Goal: Task Accomplishment & Management: Use online tool/utility

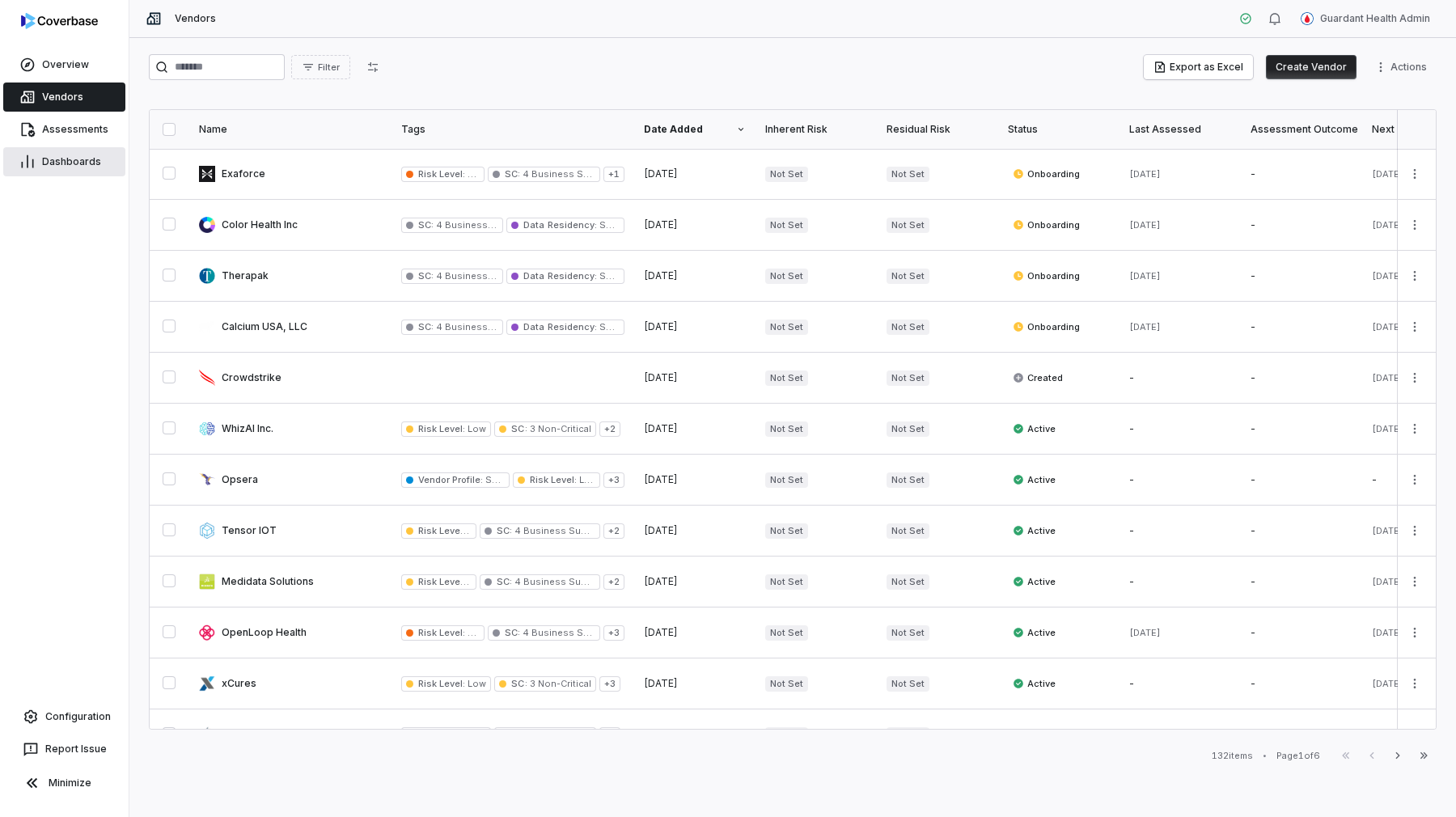
click at [83, 166] on span "Dashboards" at bounding box center [71, 161] width 59 height 13
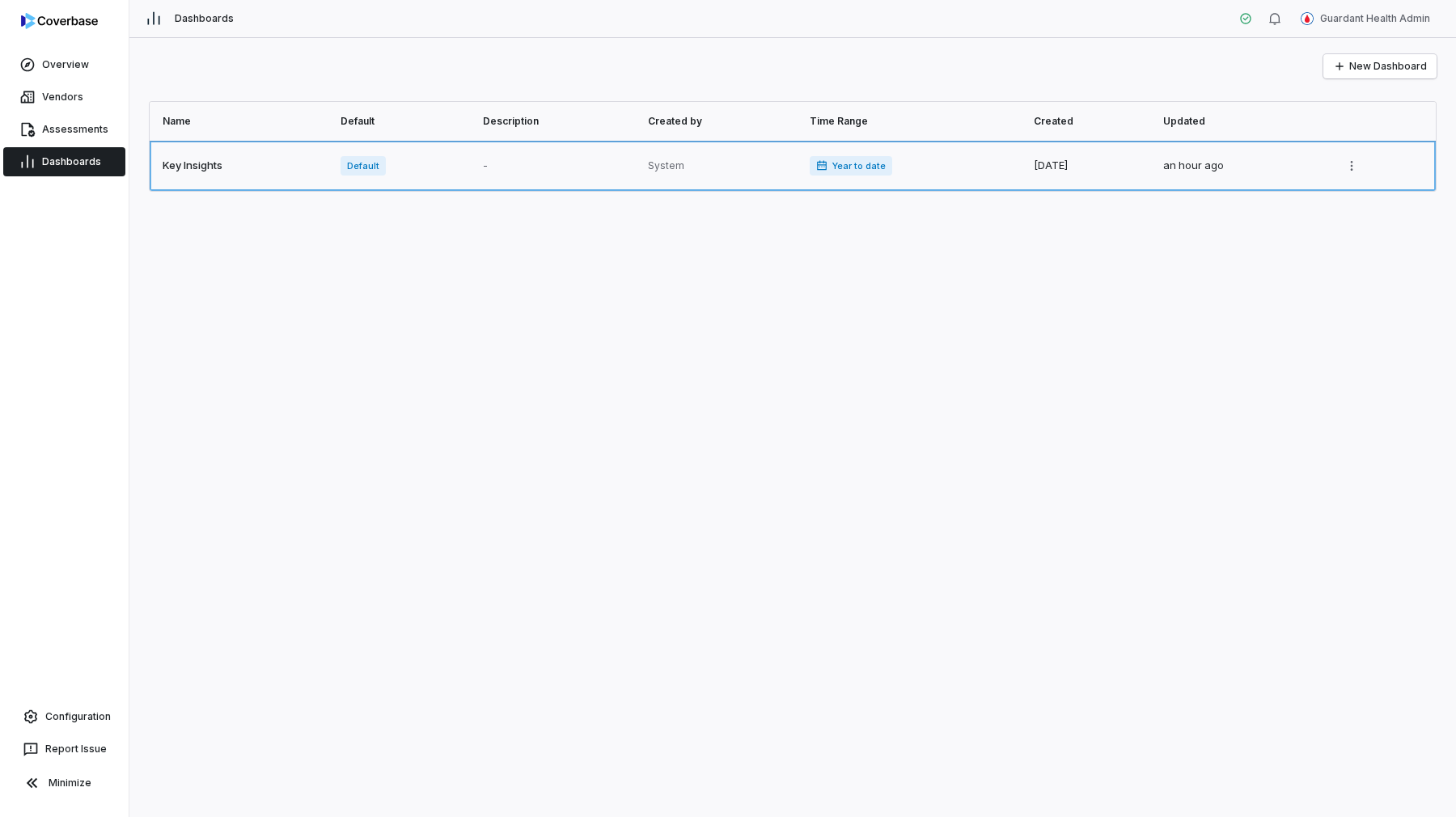
click at [282, 146] on link at bounding box center [240, 166] width 181 height 50
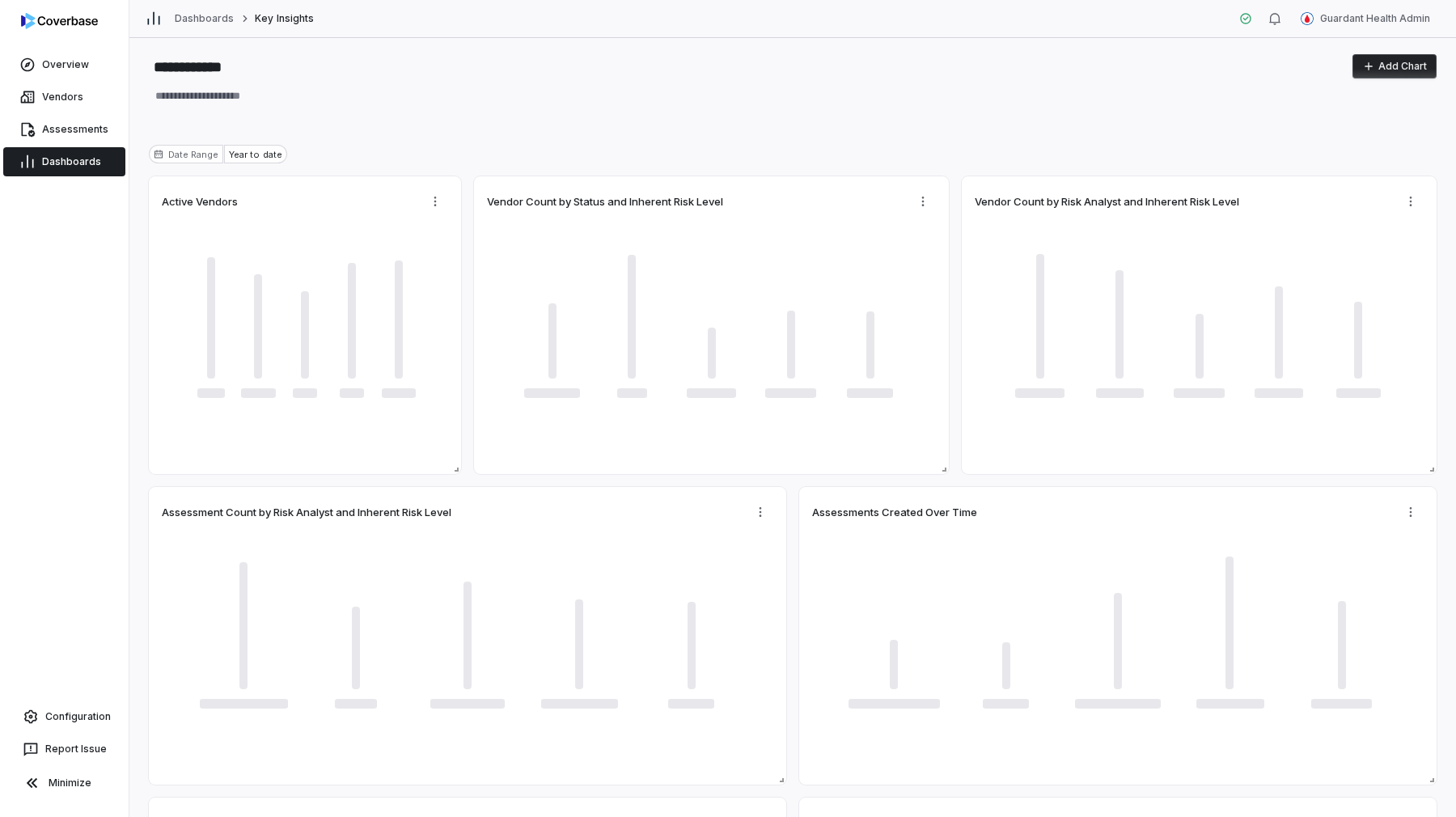
type textarea "*"
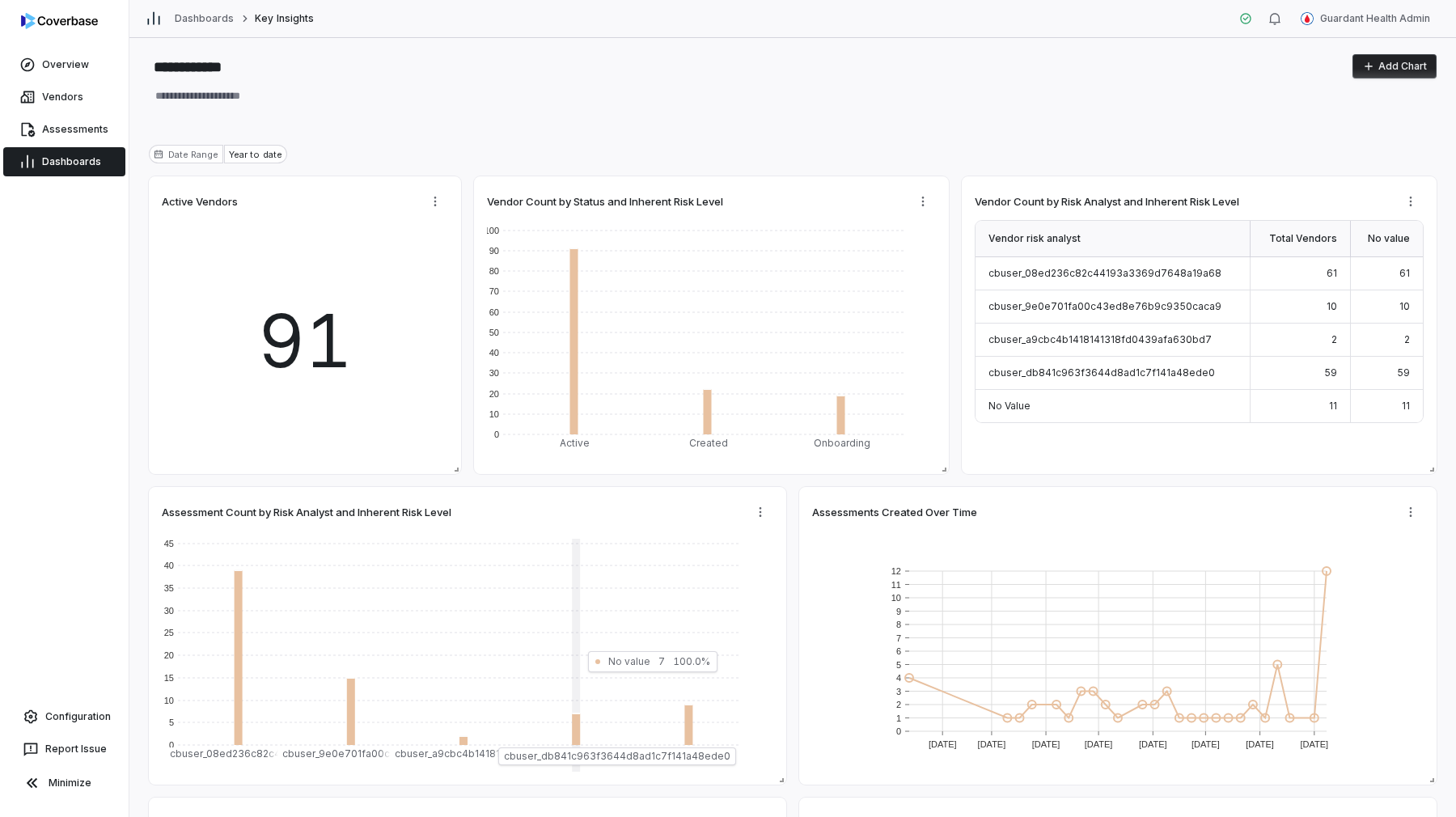
scroll to position [343, 0]
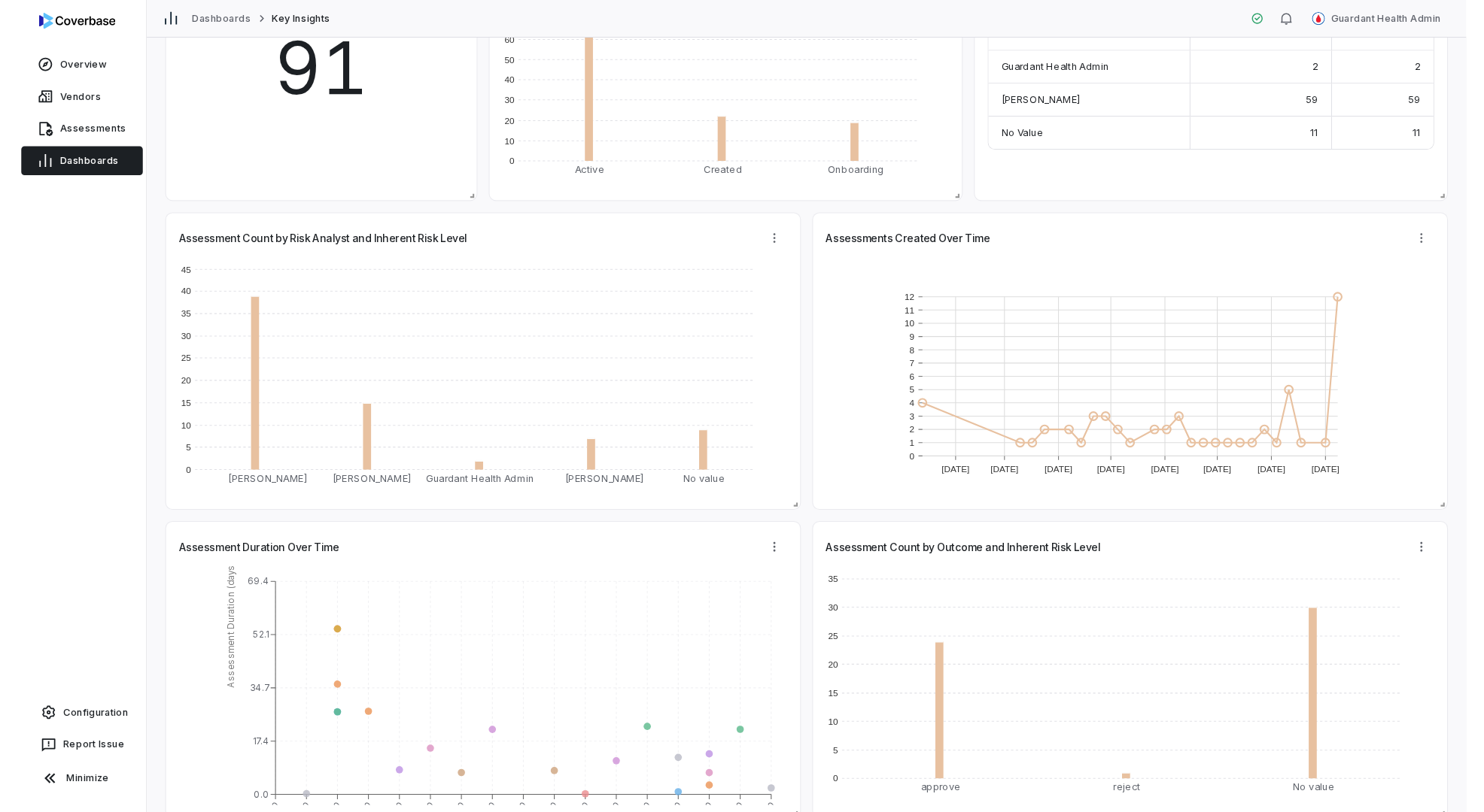
scroll to position [319, 0]
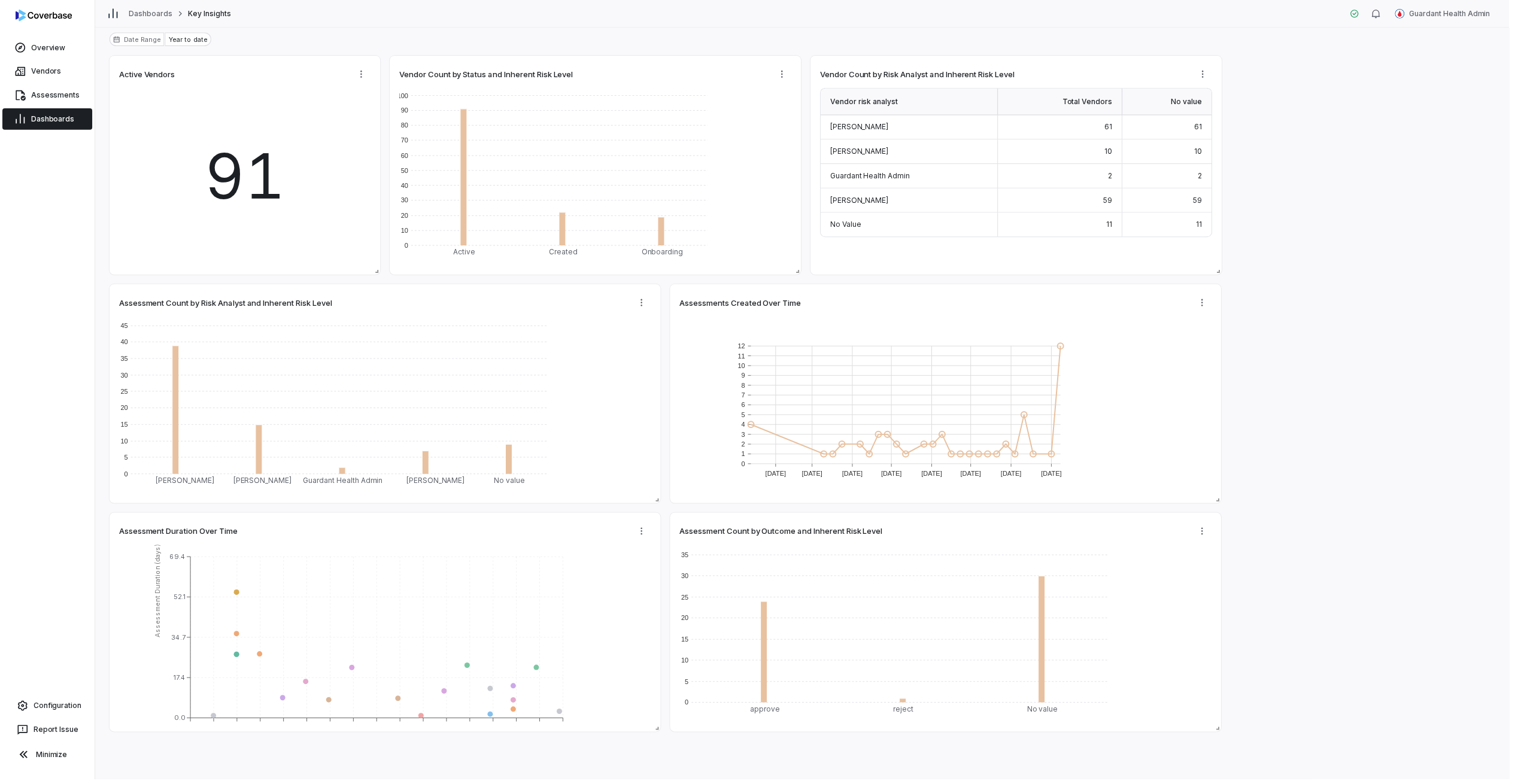
type textarea "*"
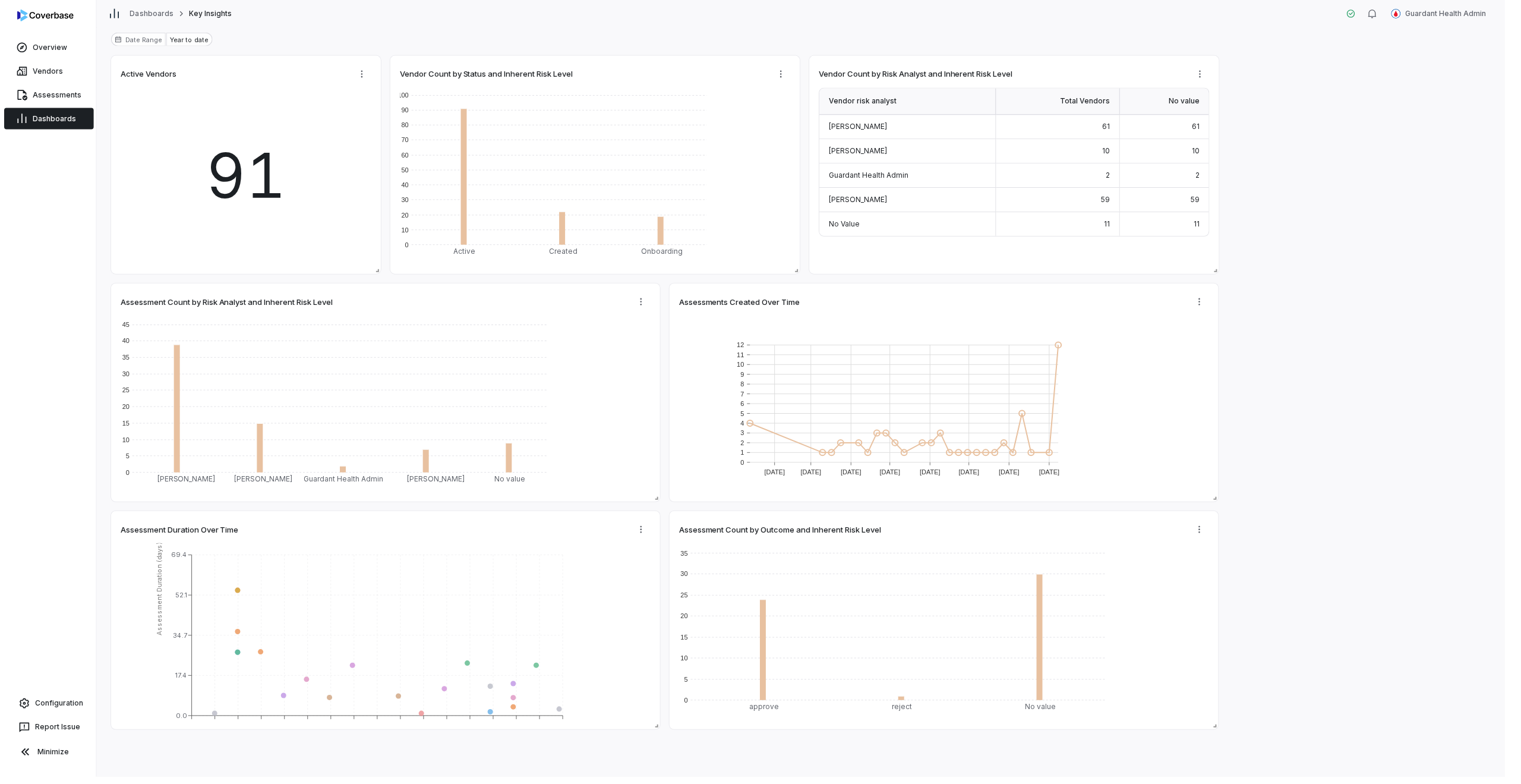
scroll to position [69, 0]
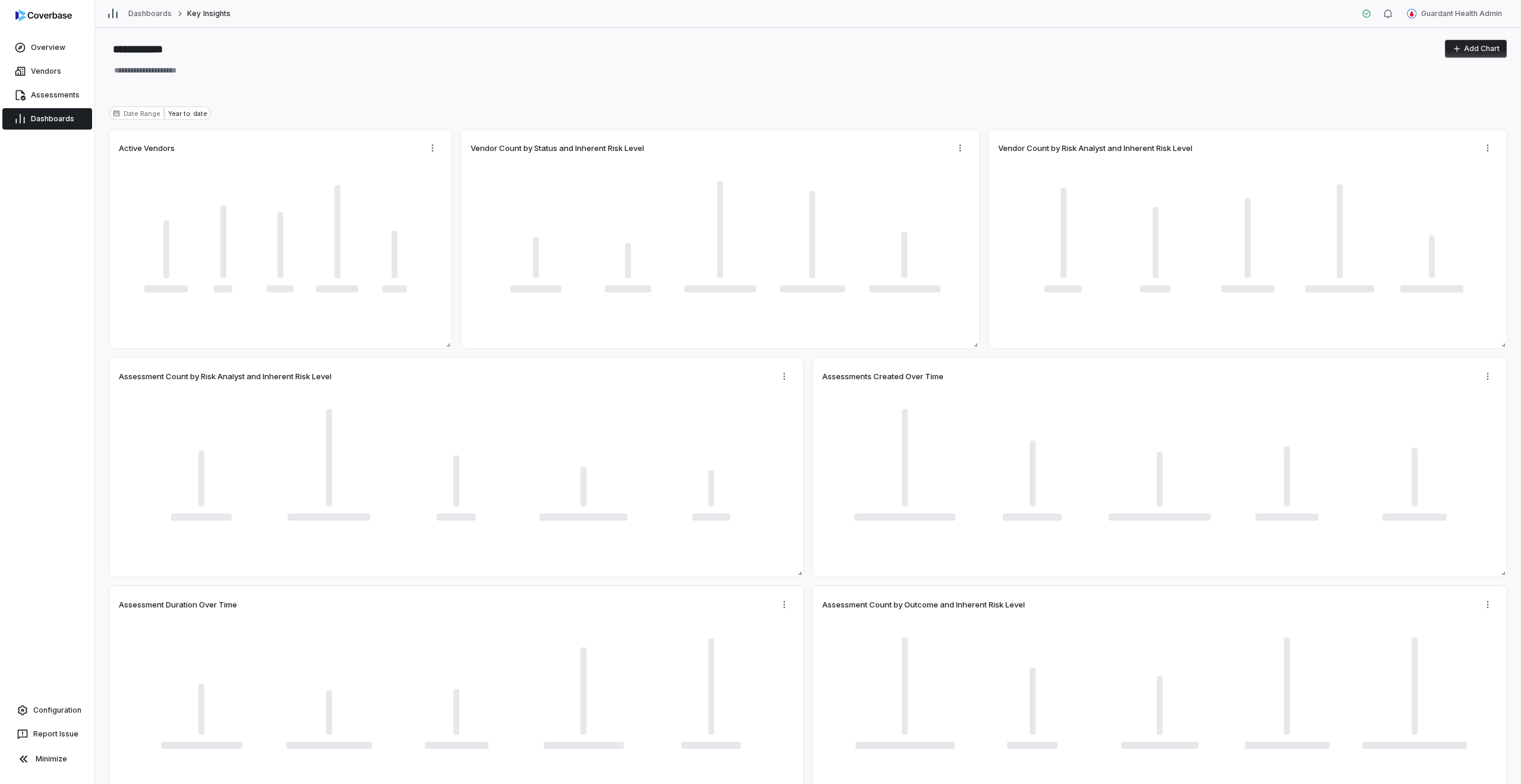
type textarea "*"
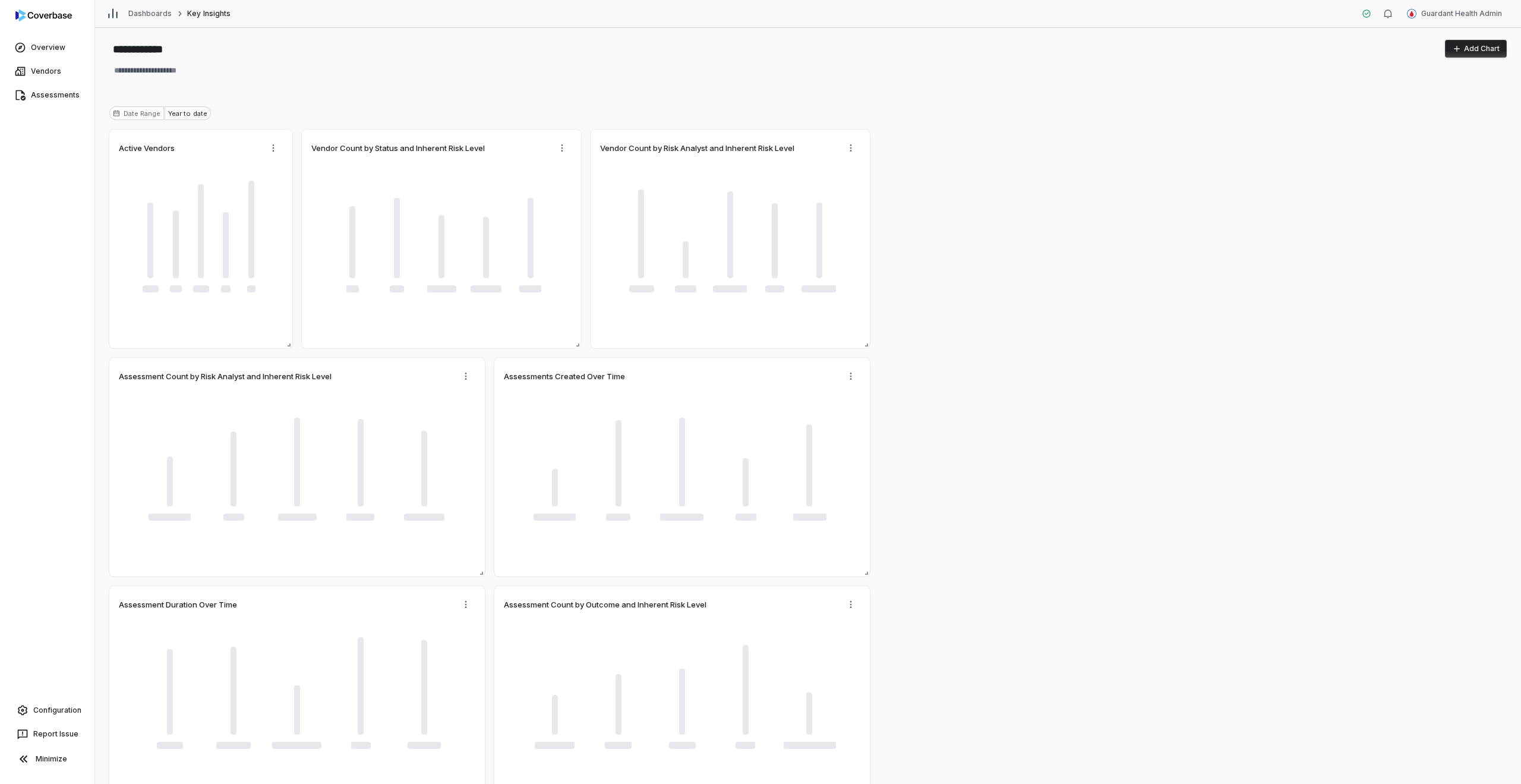
type textarea "*"
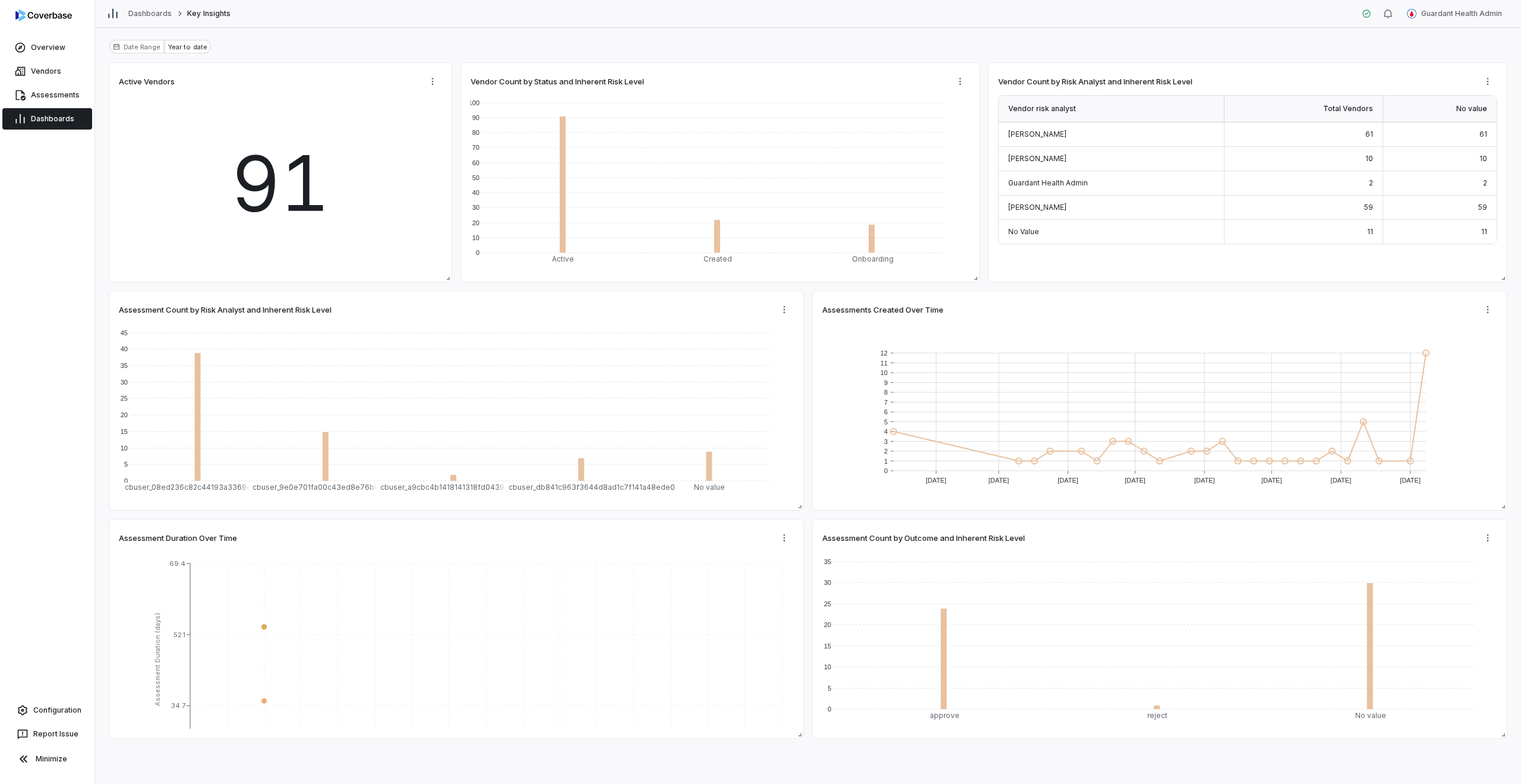
scroll to position [69, 0]
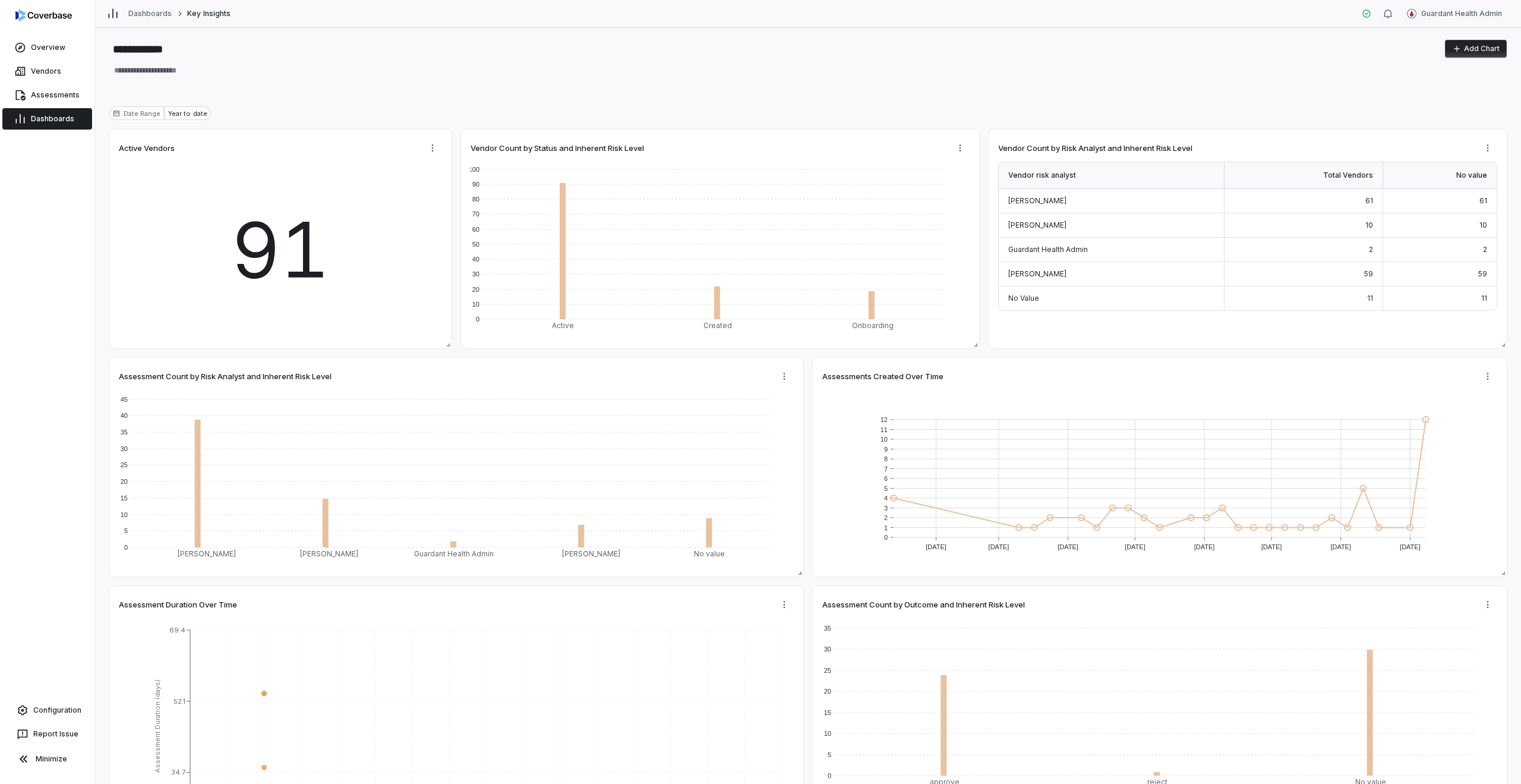
type textarea "*"
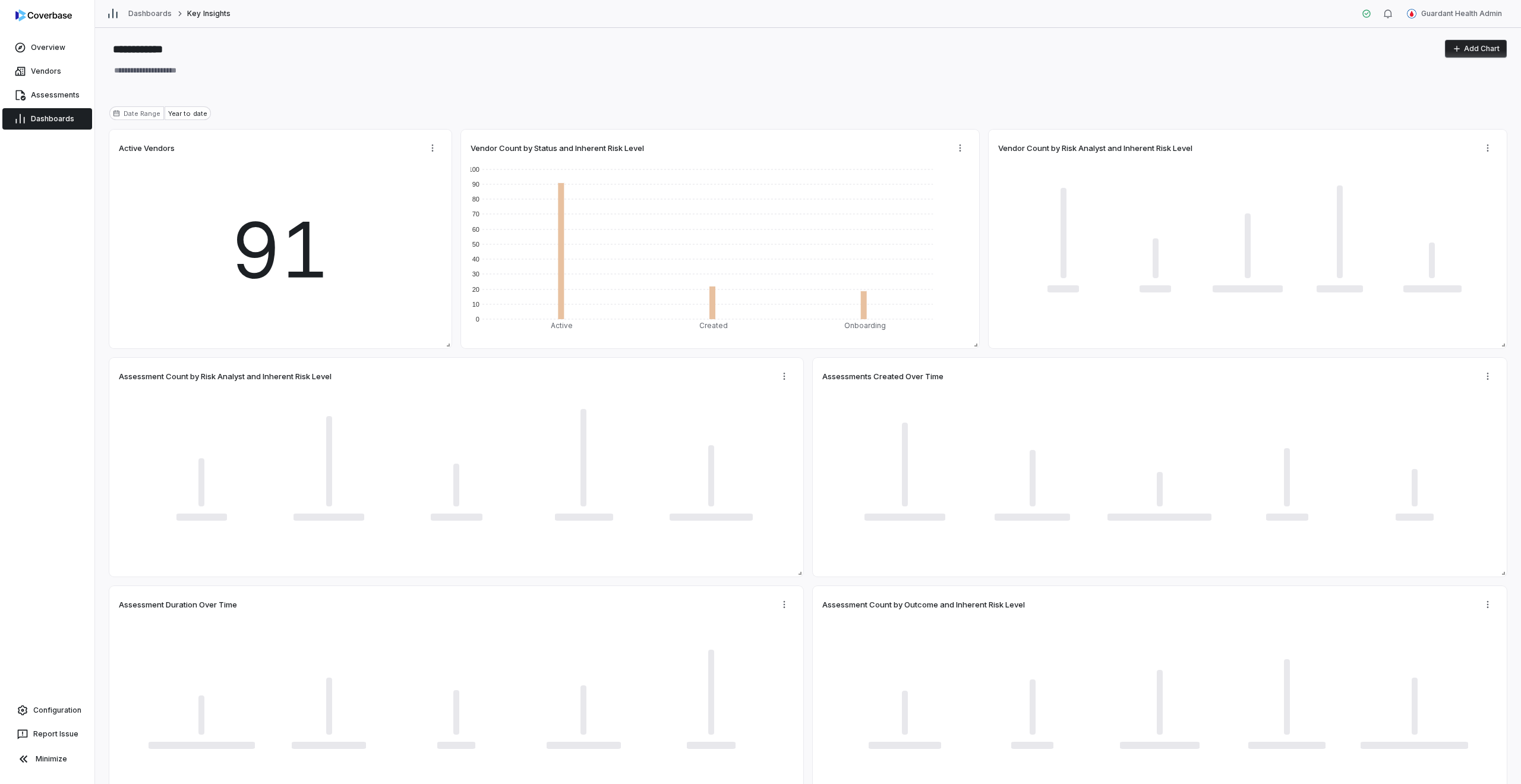
type textarea "*"
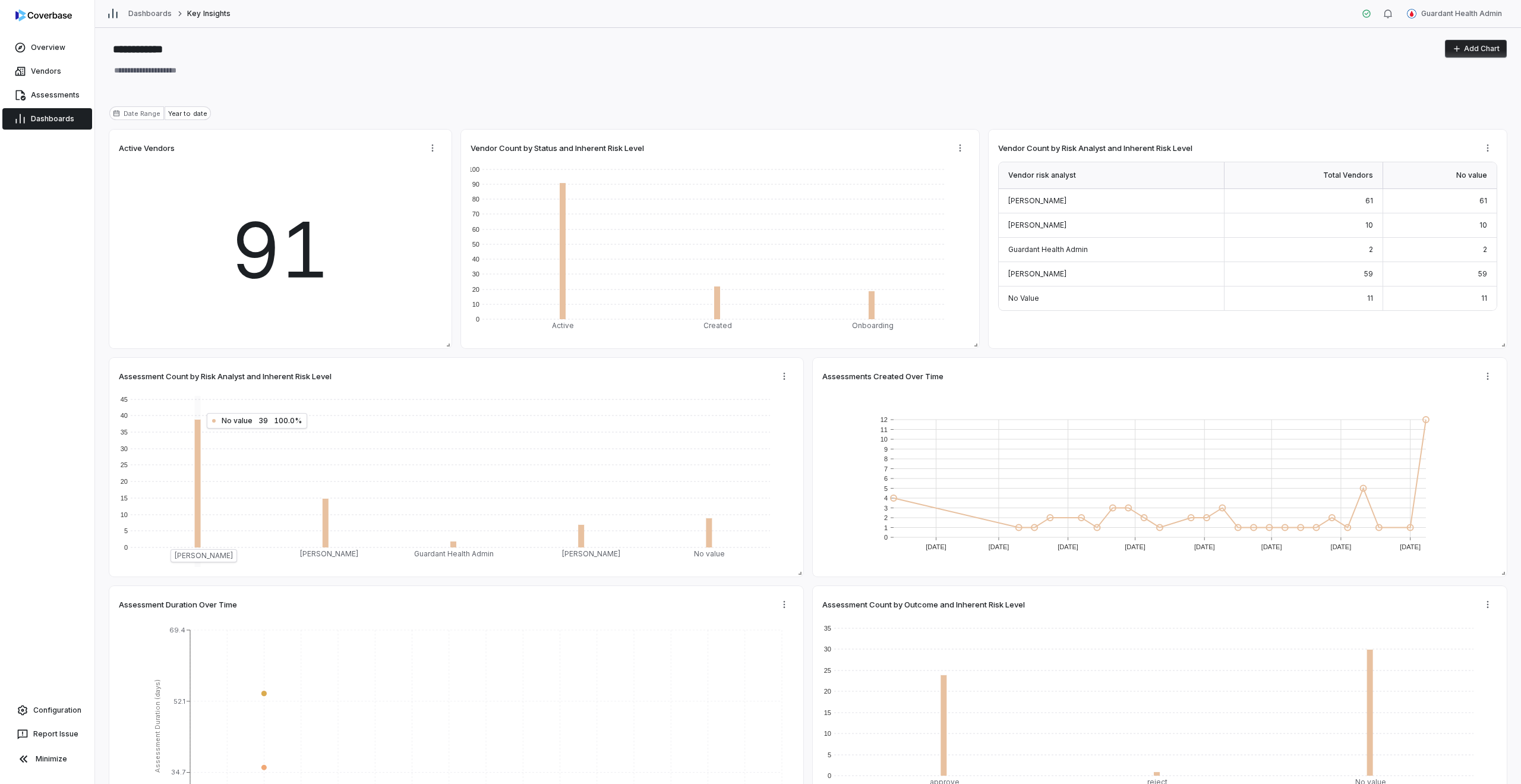
type textarea "*"
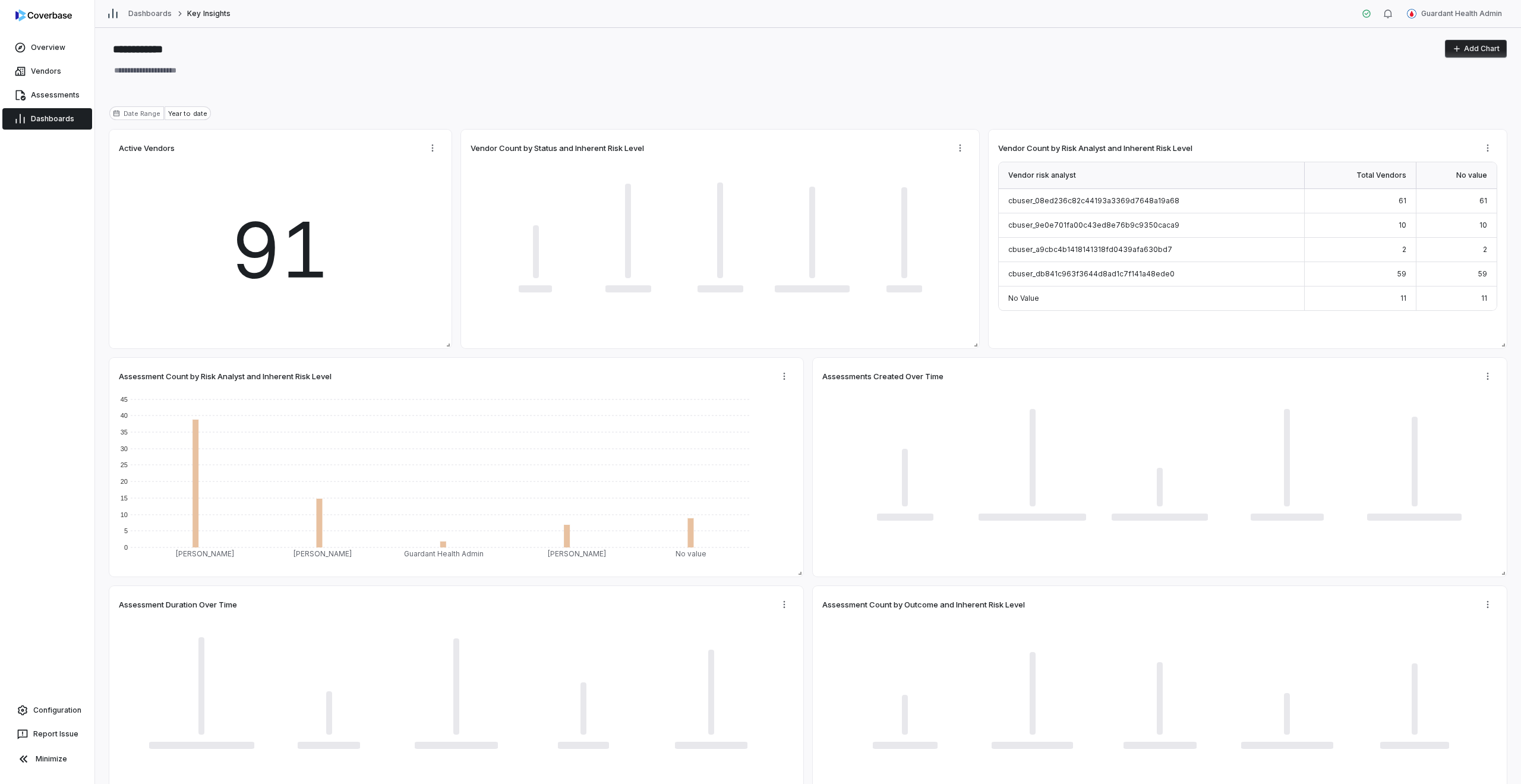
type textarea "*"
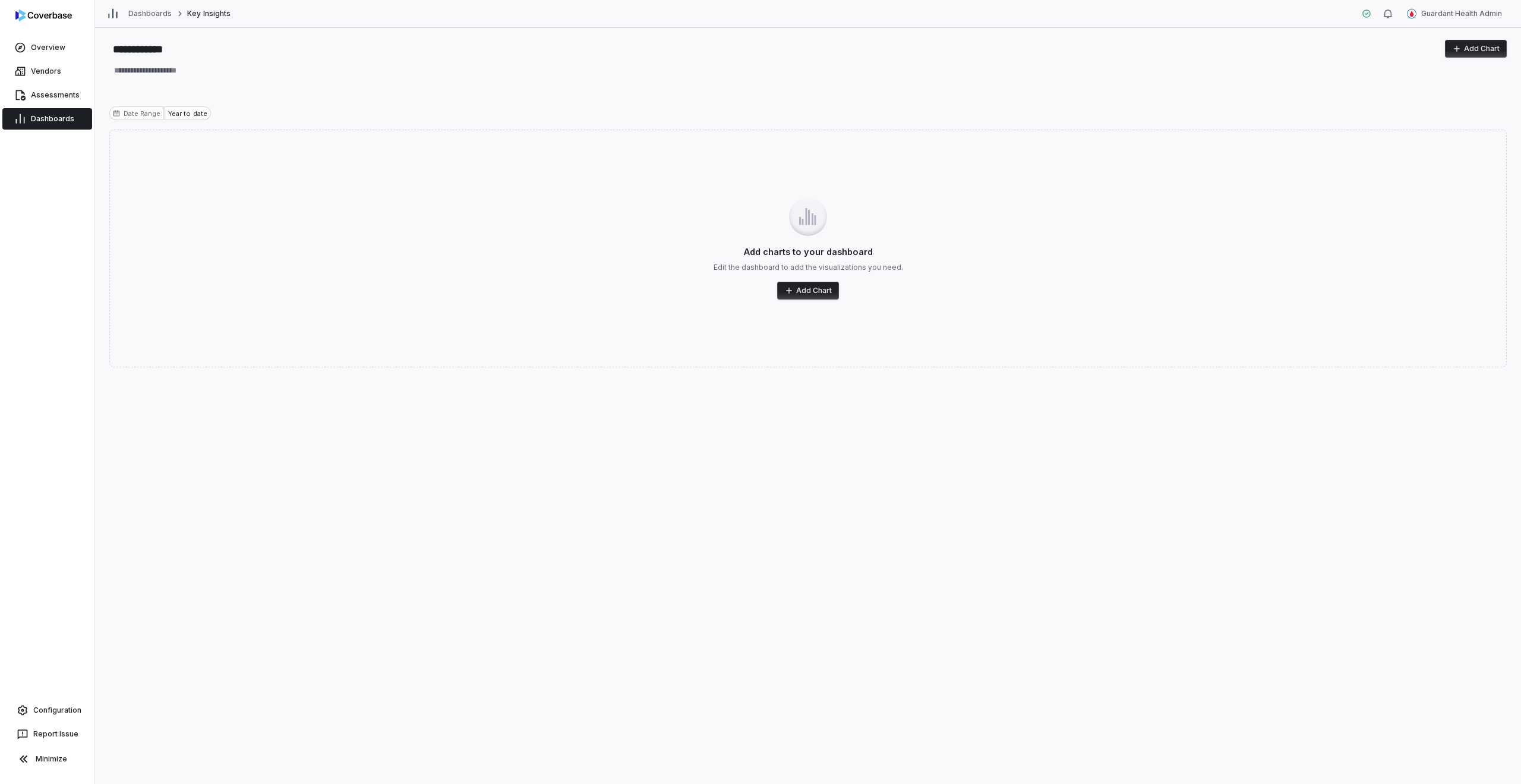
type textarea "*"
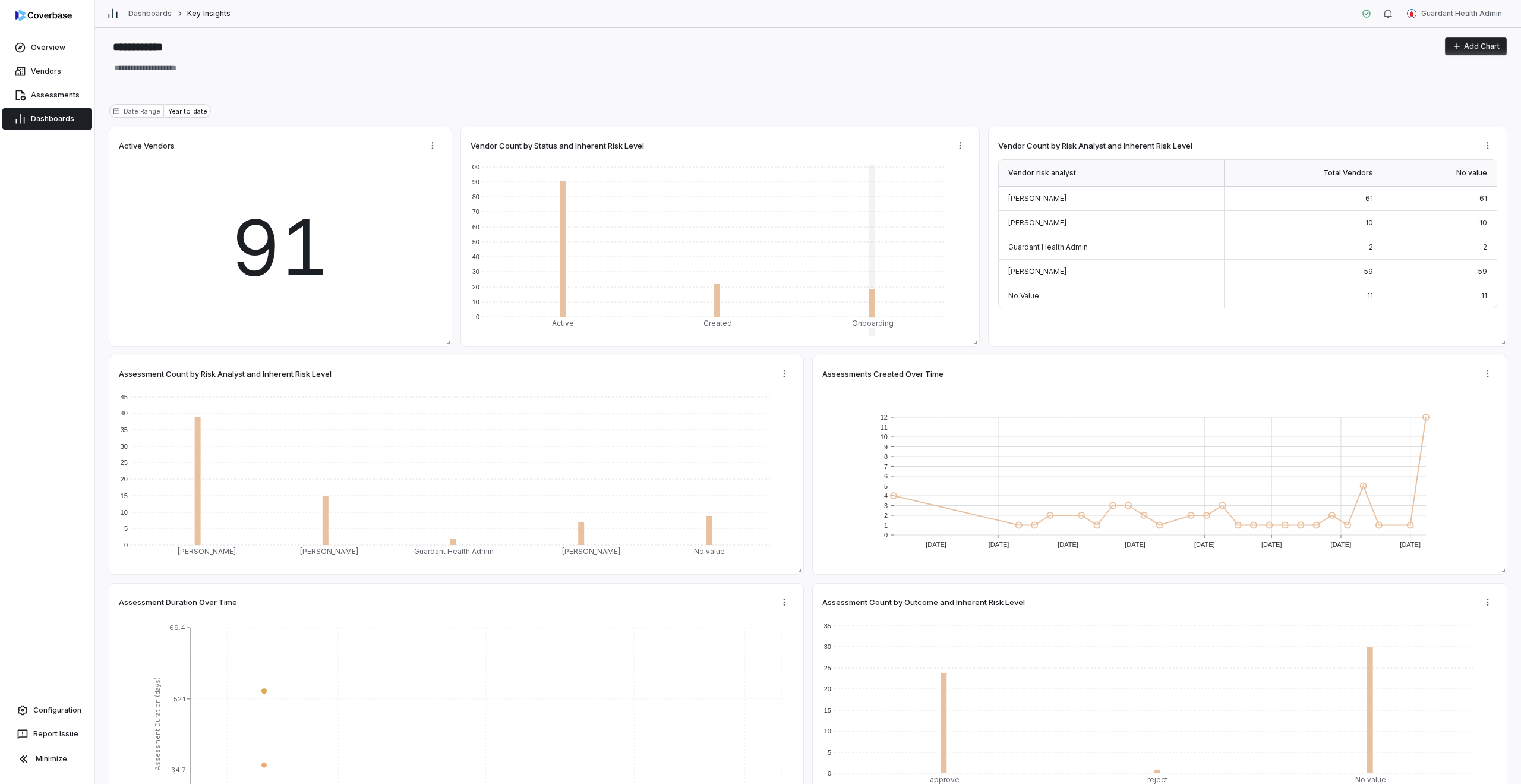
scroll to position [1, 0]
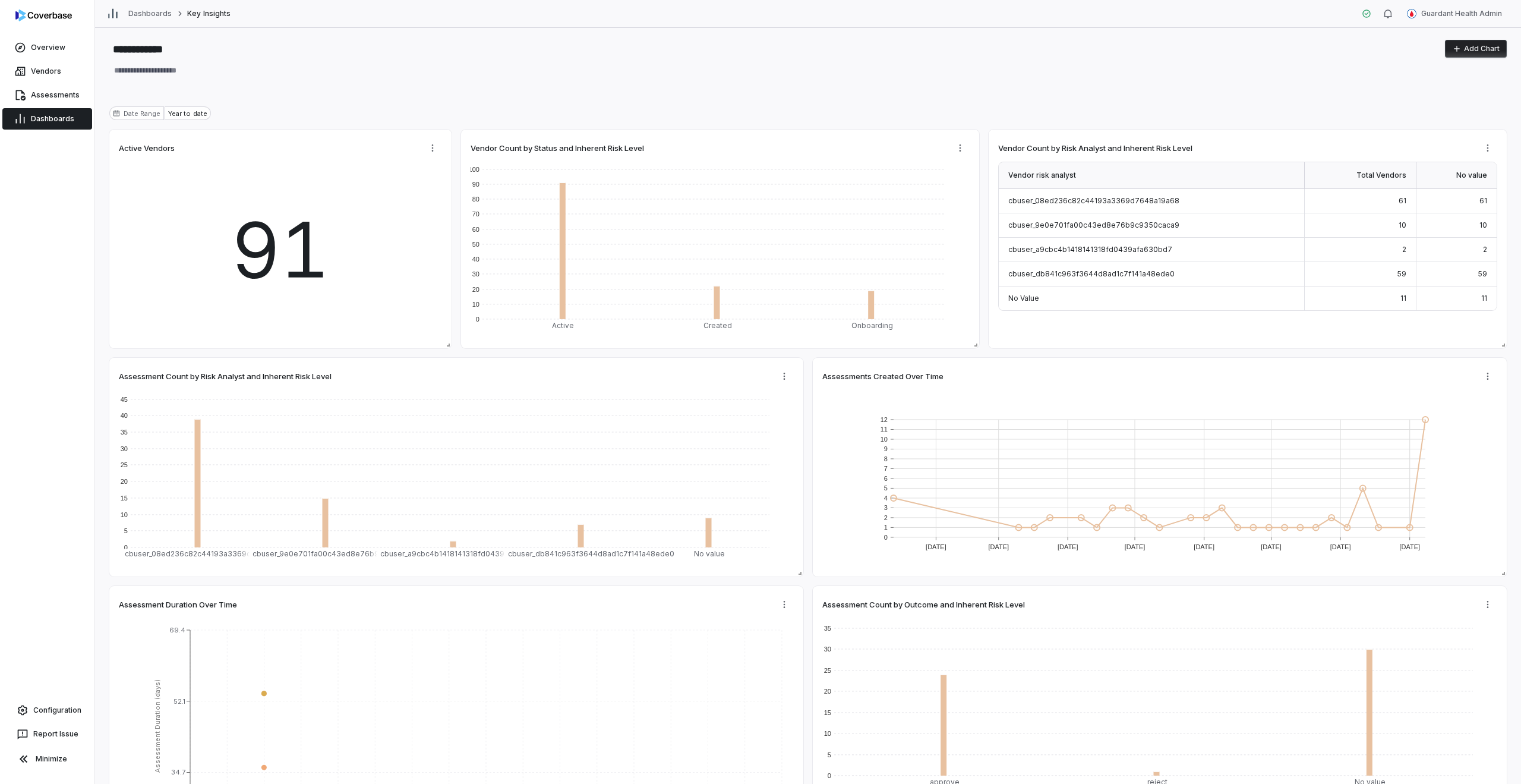
type textarea "*"
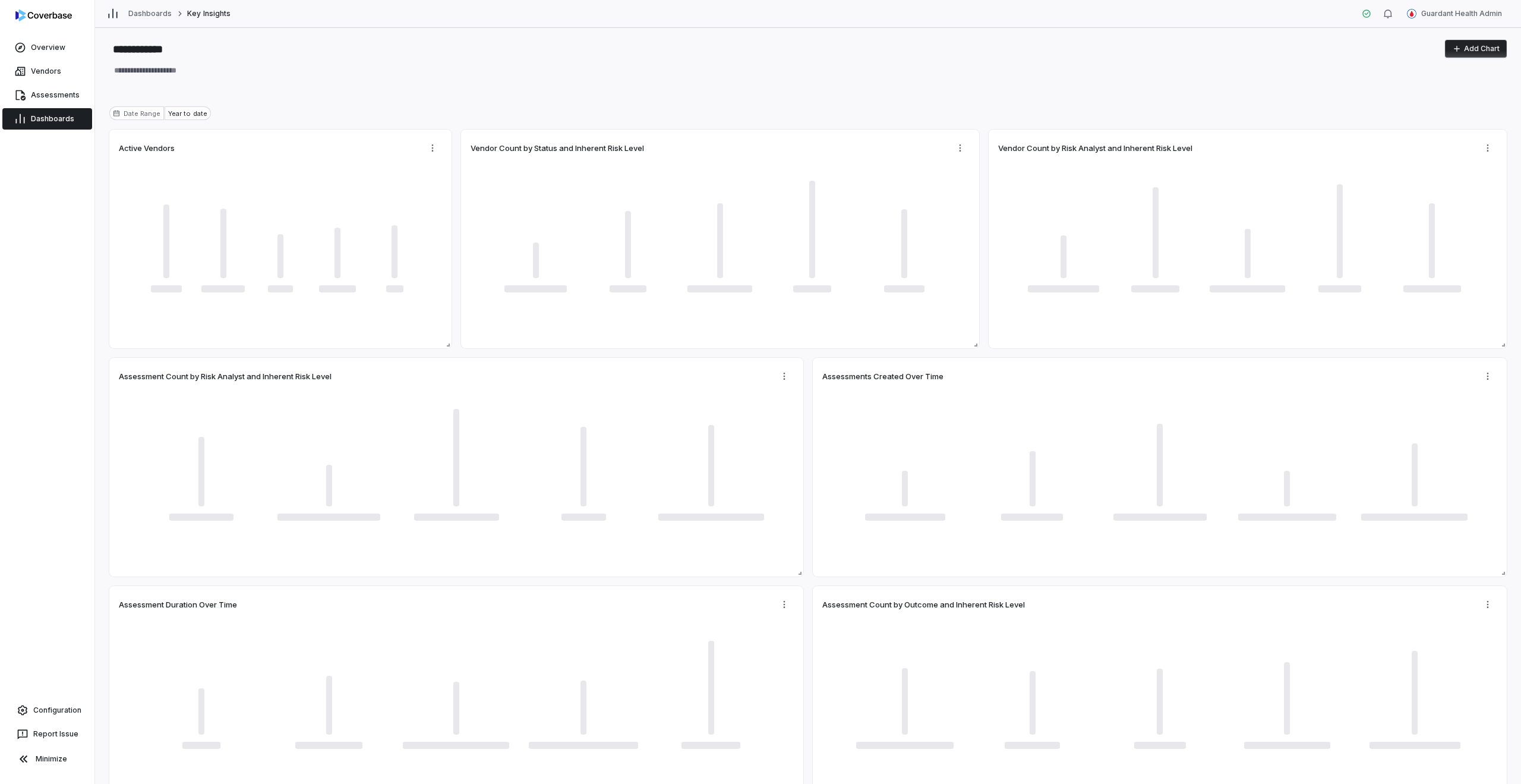
type textarea "*"
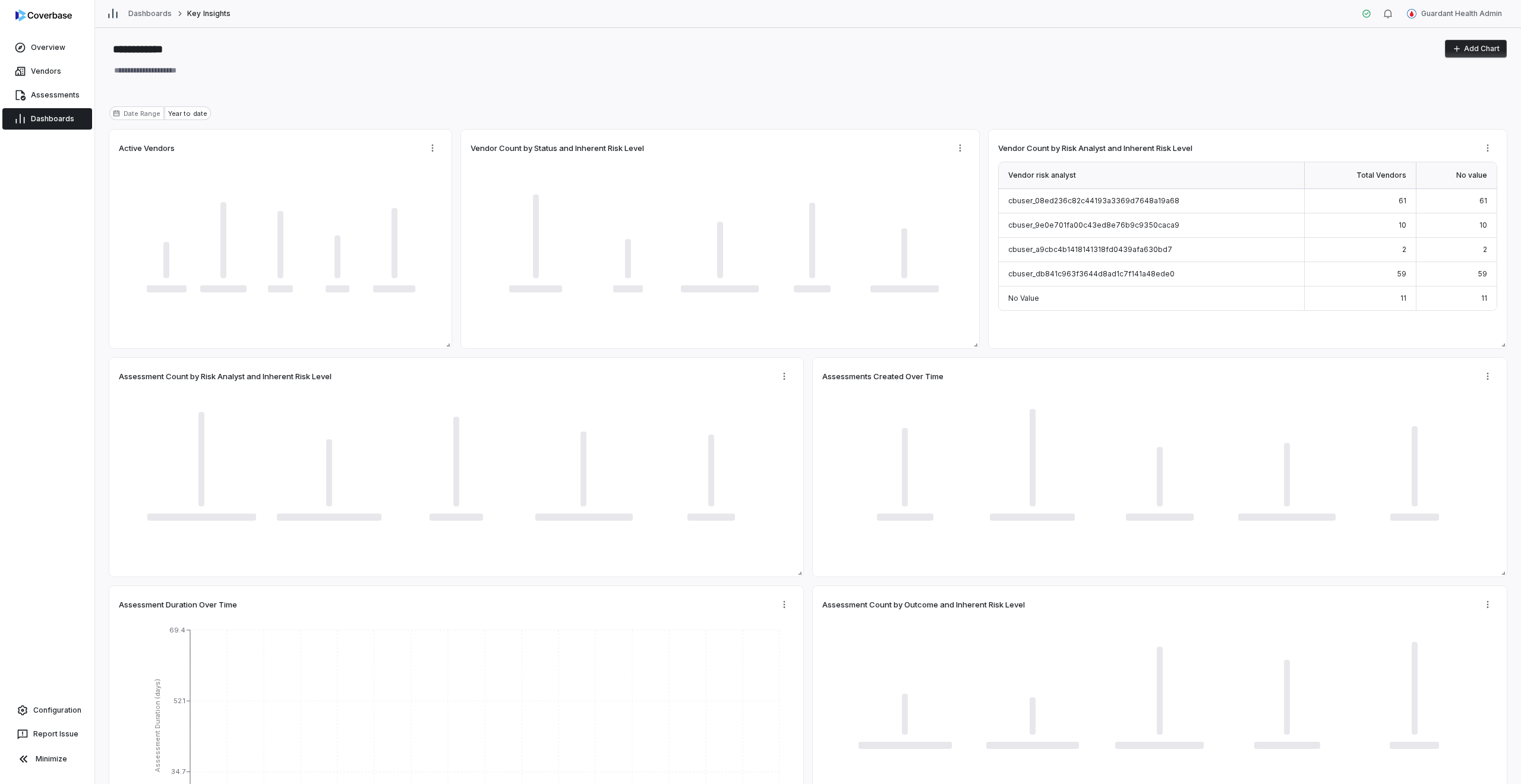
type textarea "*"
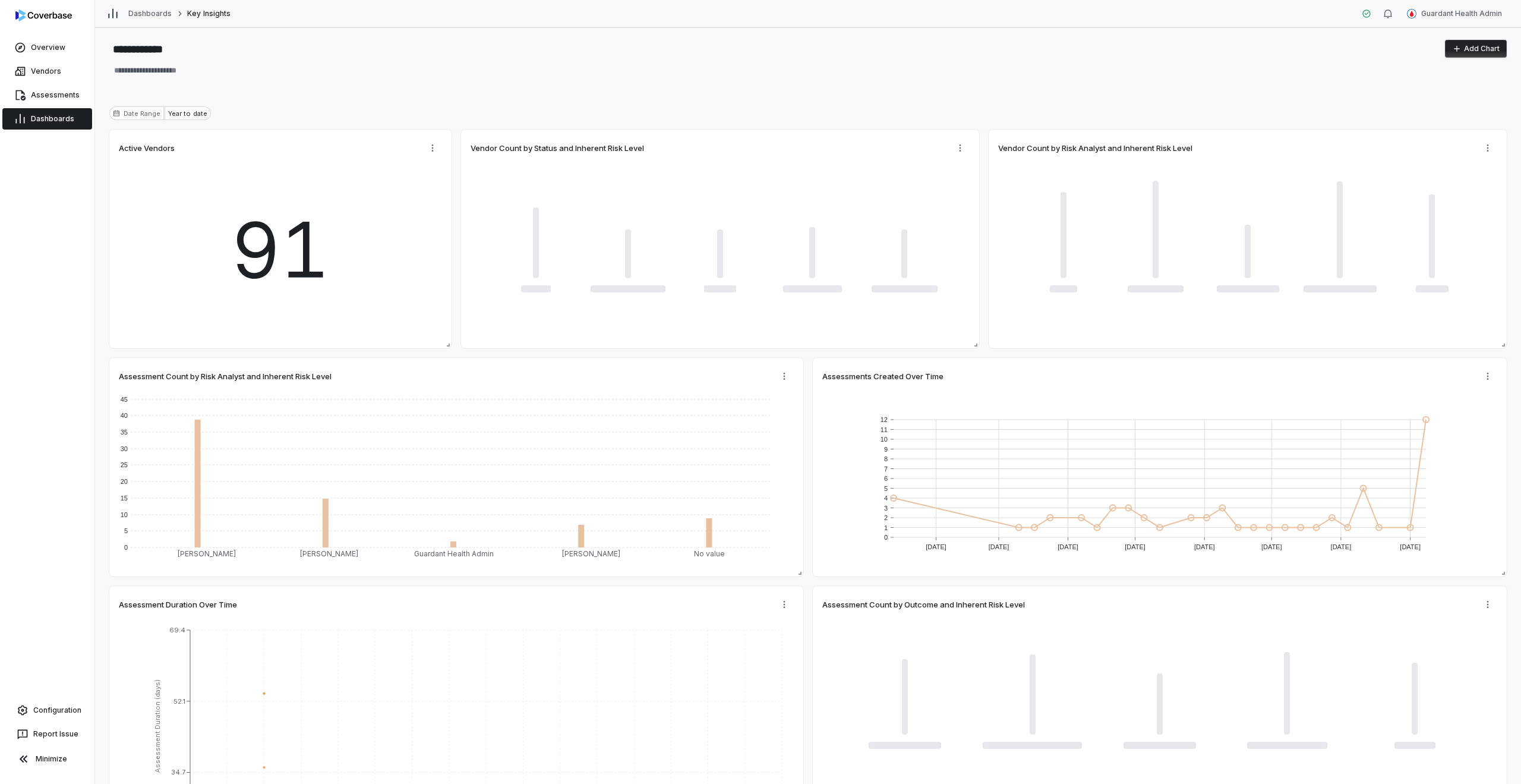
type textarea "*"
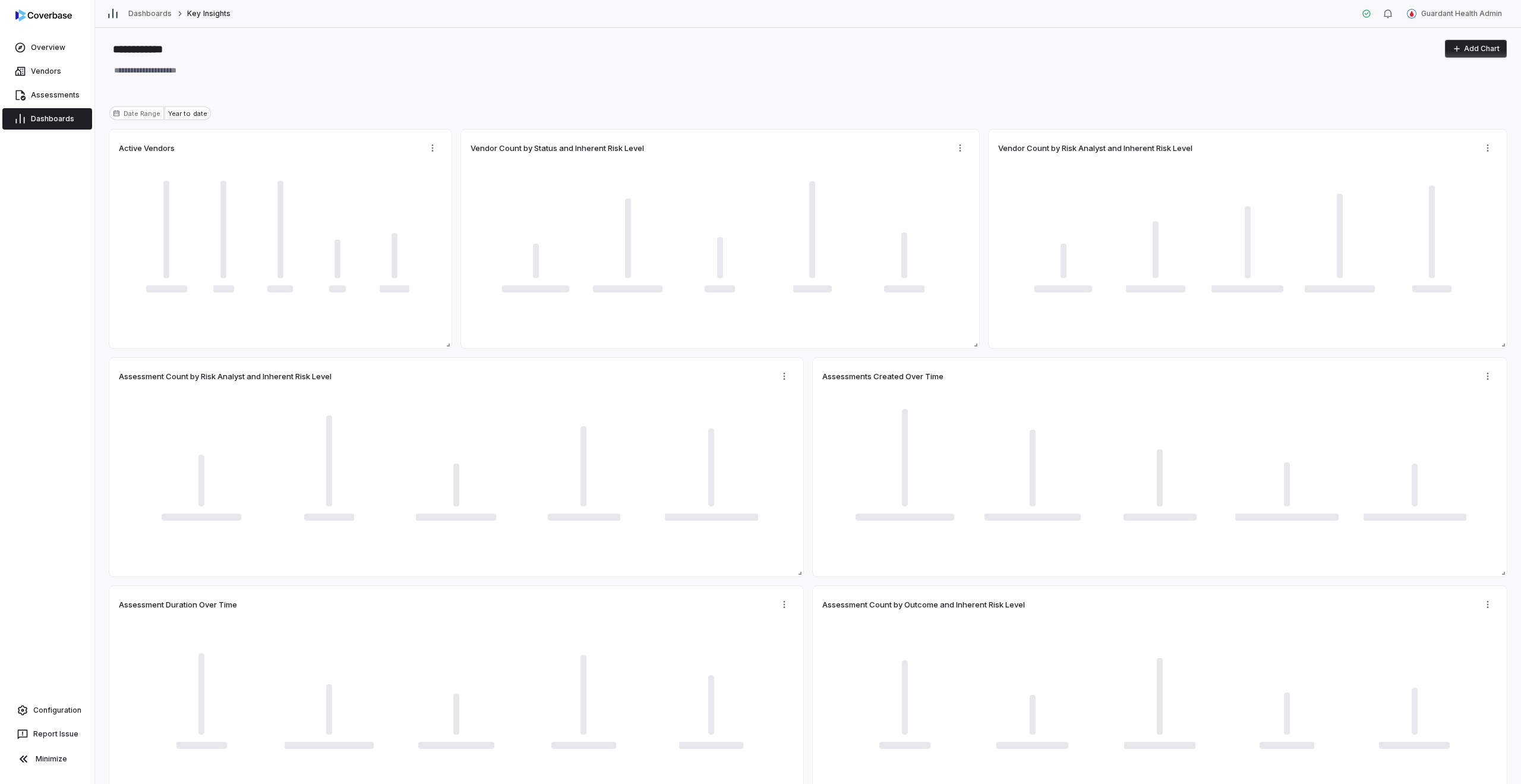
type textarea "*"
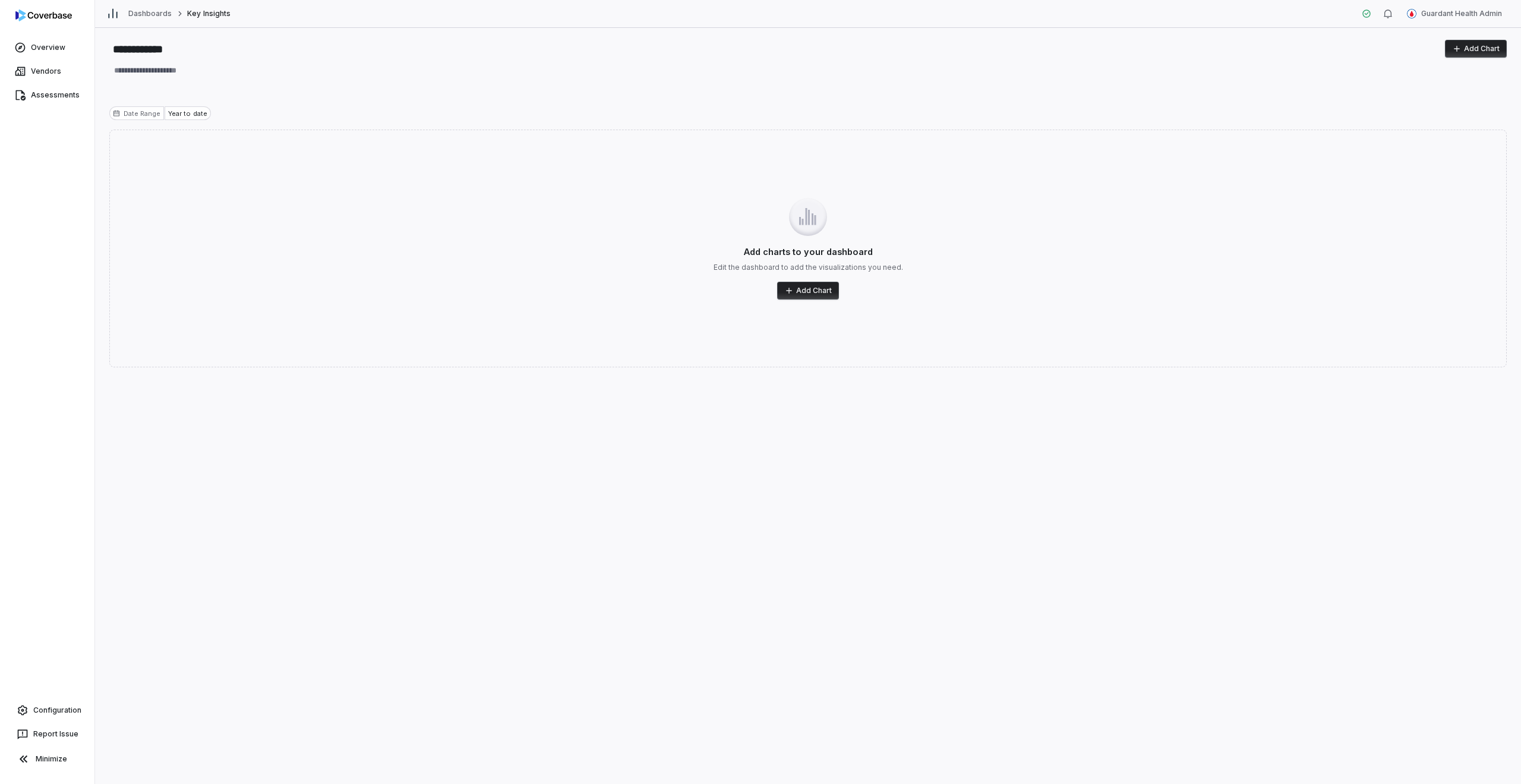
type textarea "*"
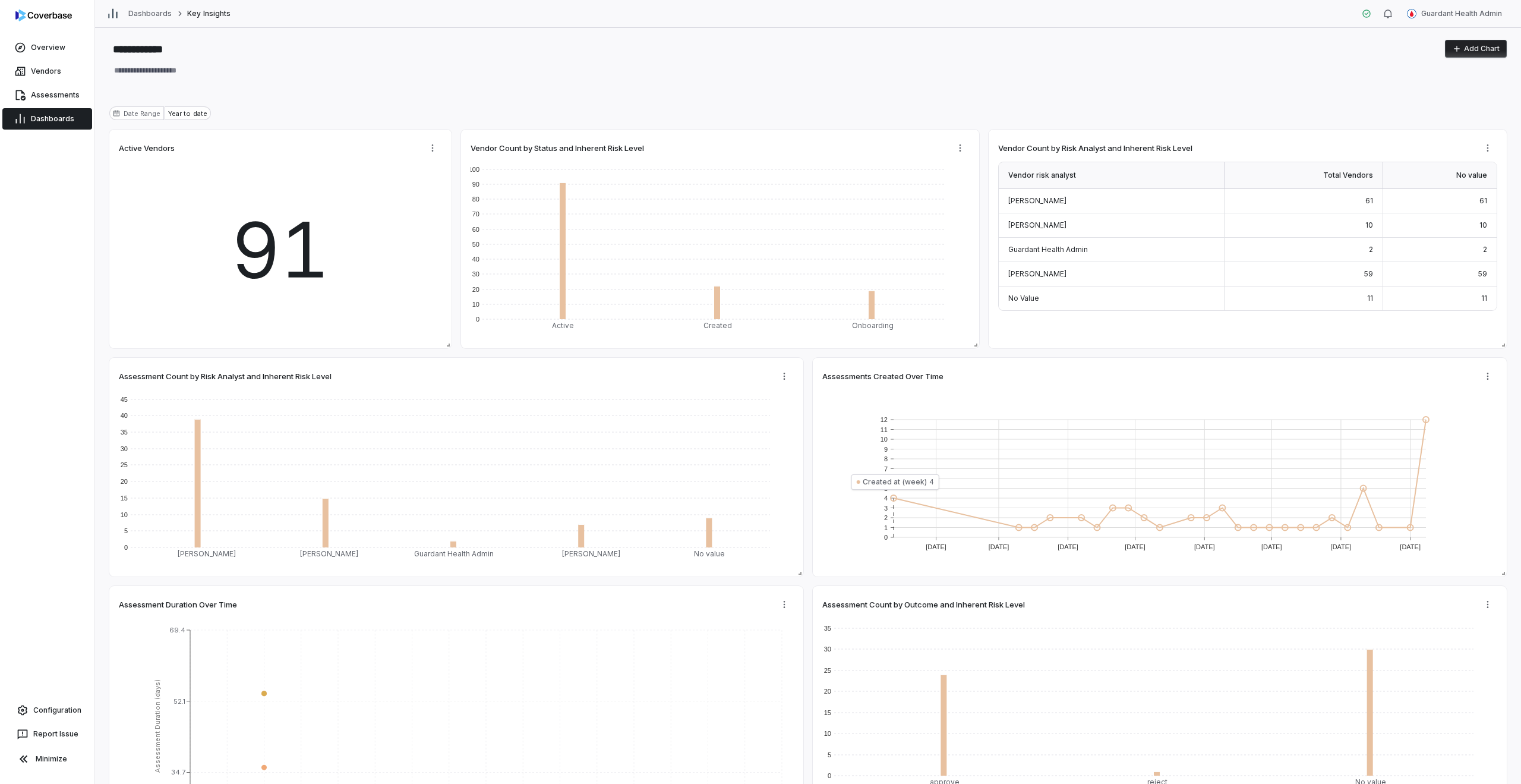
scroll to position [69, 0]
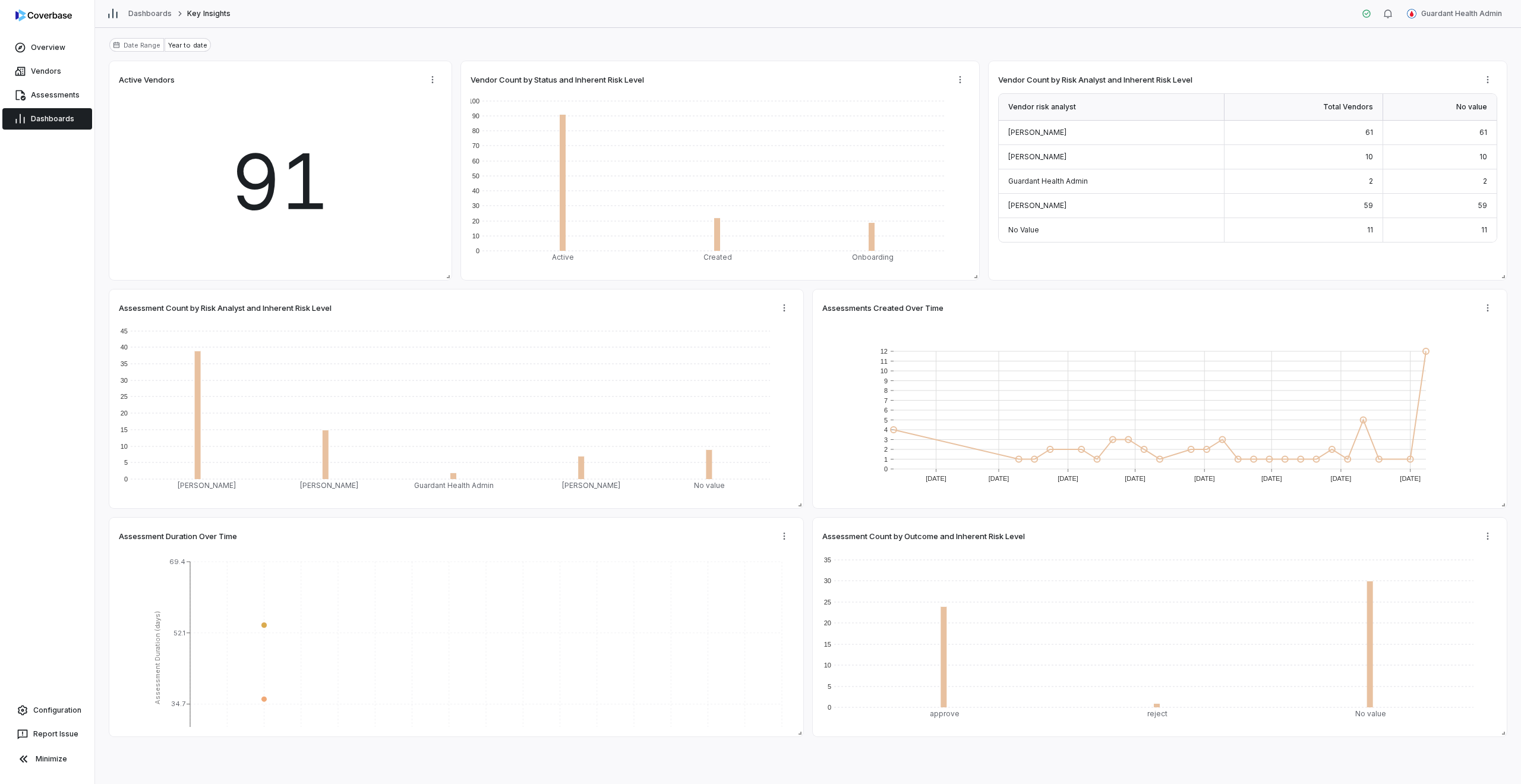
type textarea "*"
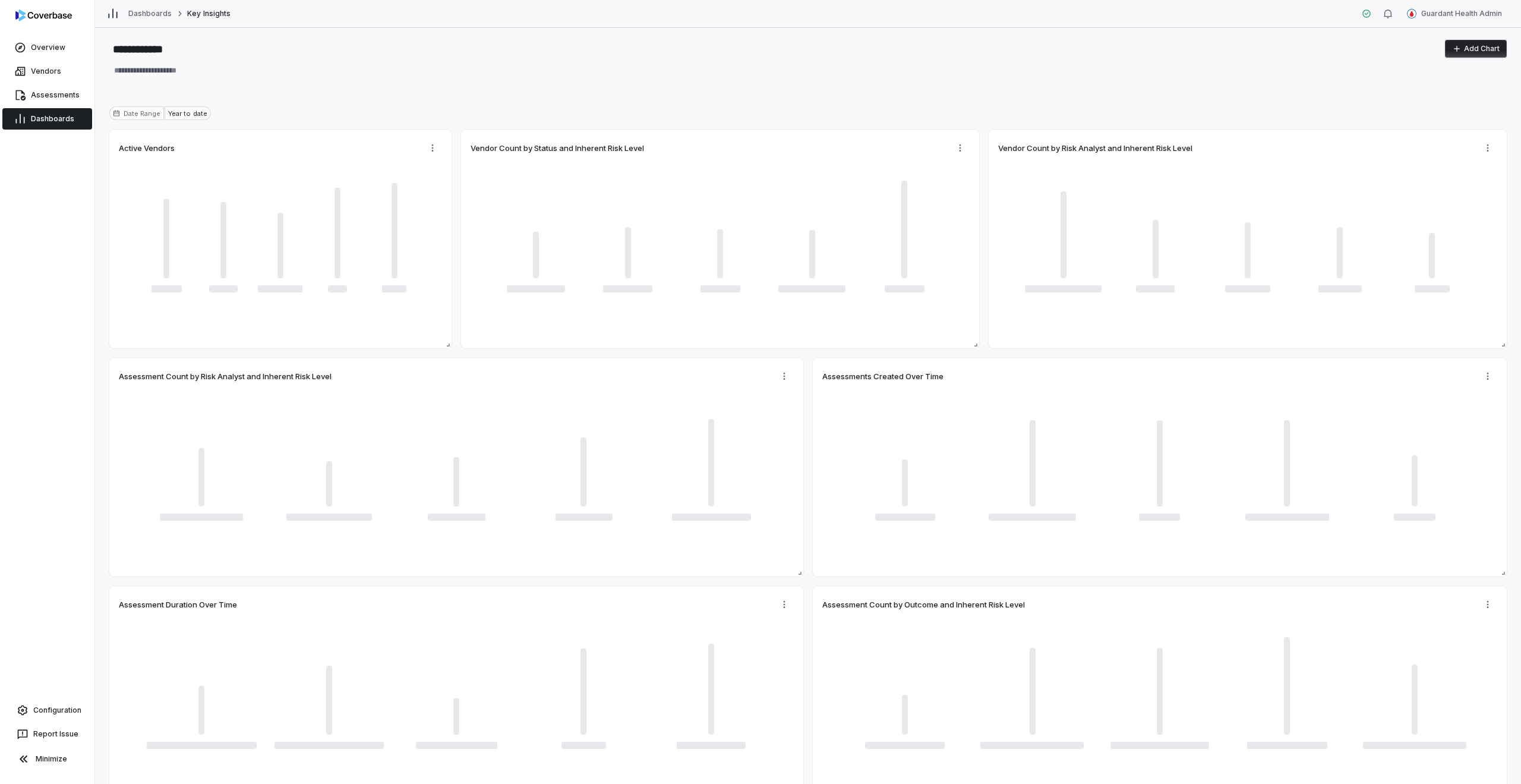
type textarea "*"
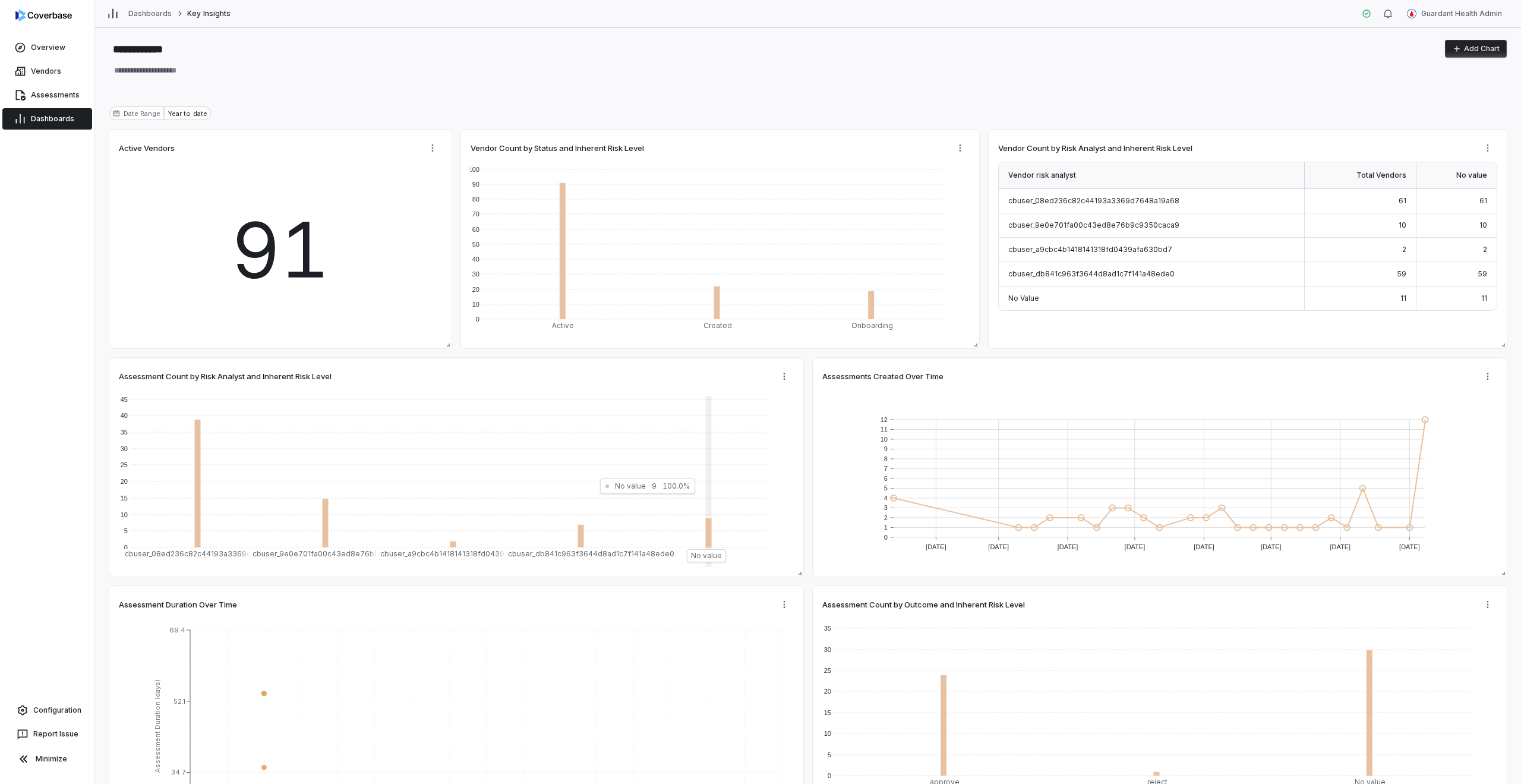
type textarea "*"
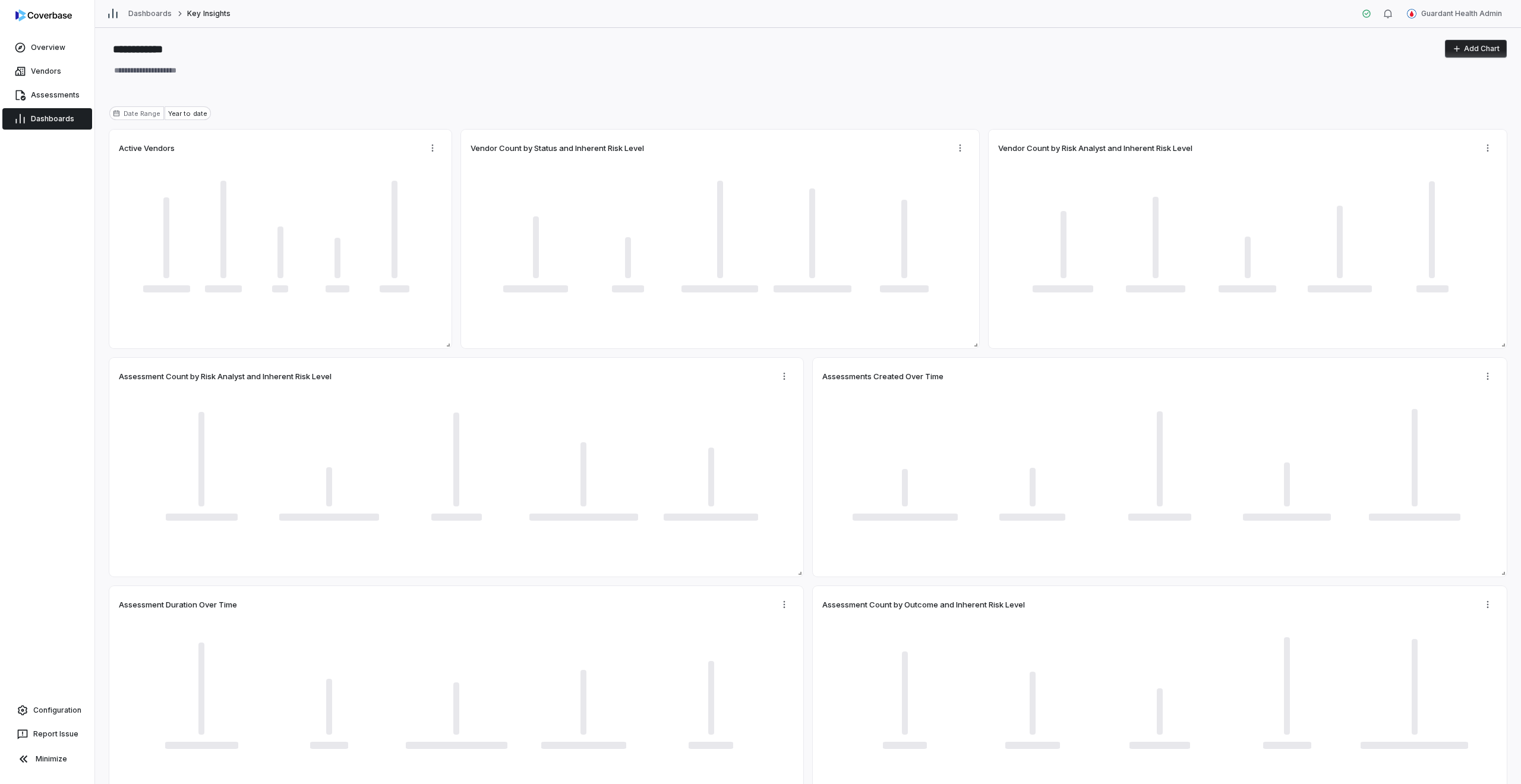
type textarea "*"
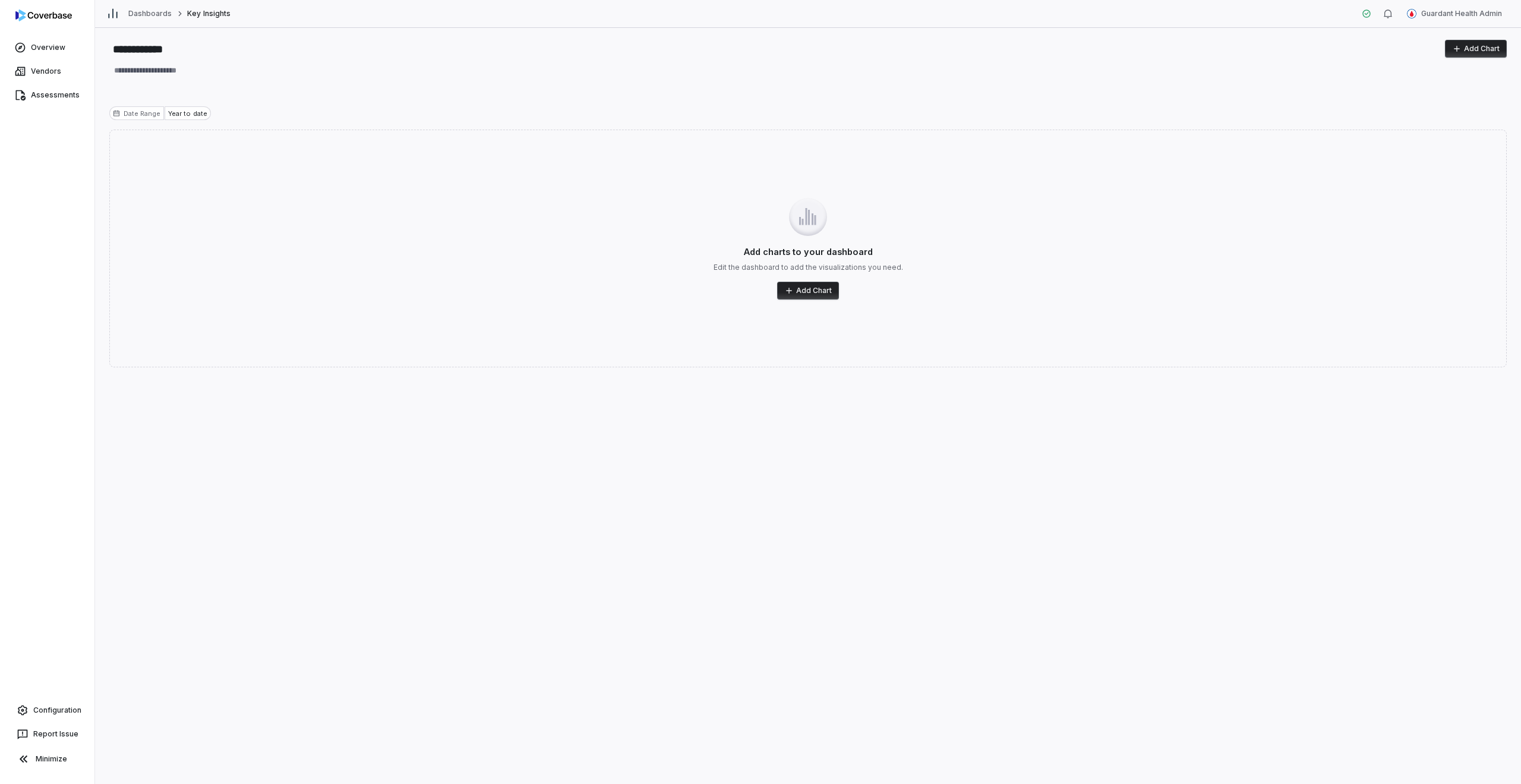
type textarea "*"
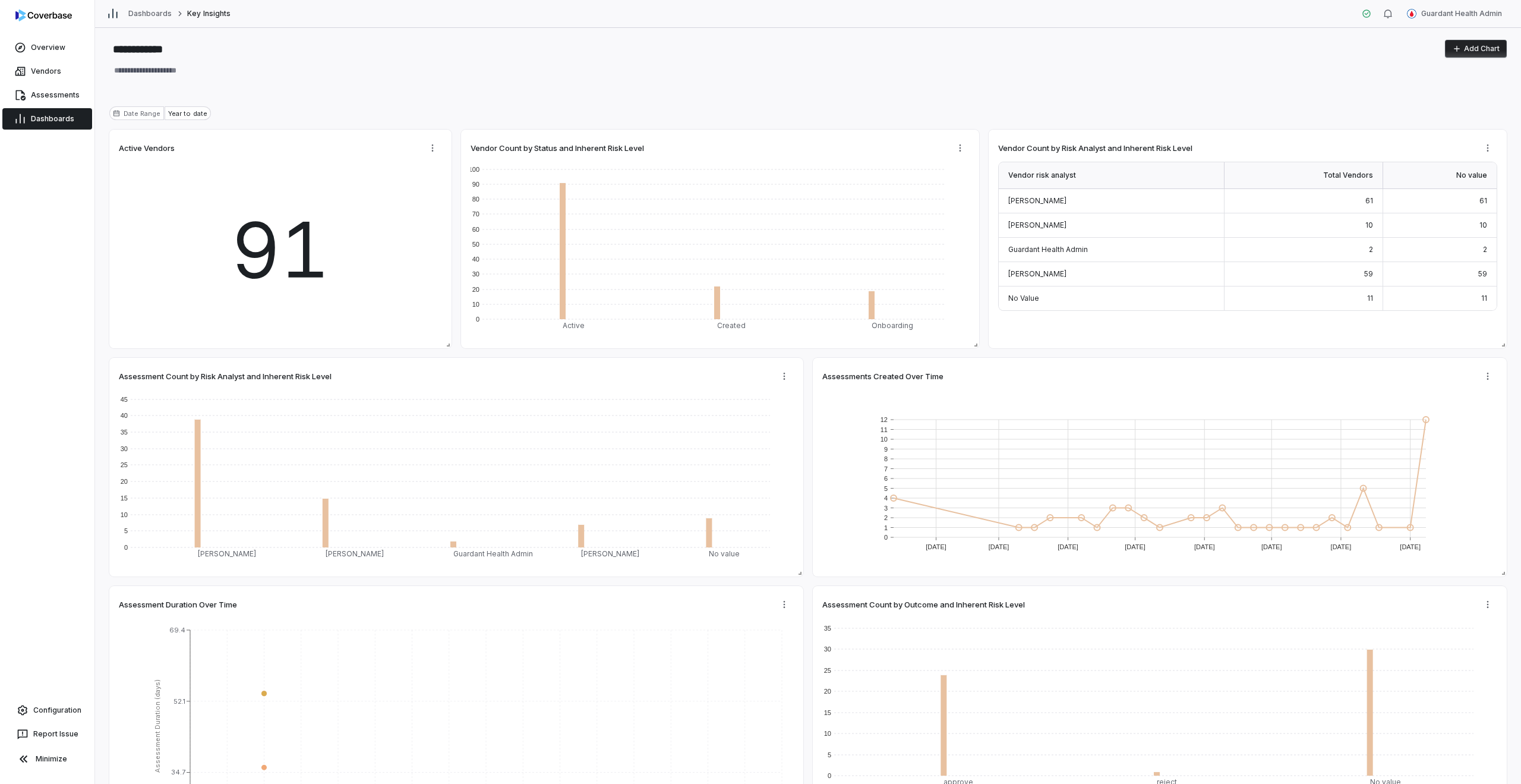
type textarea "*"
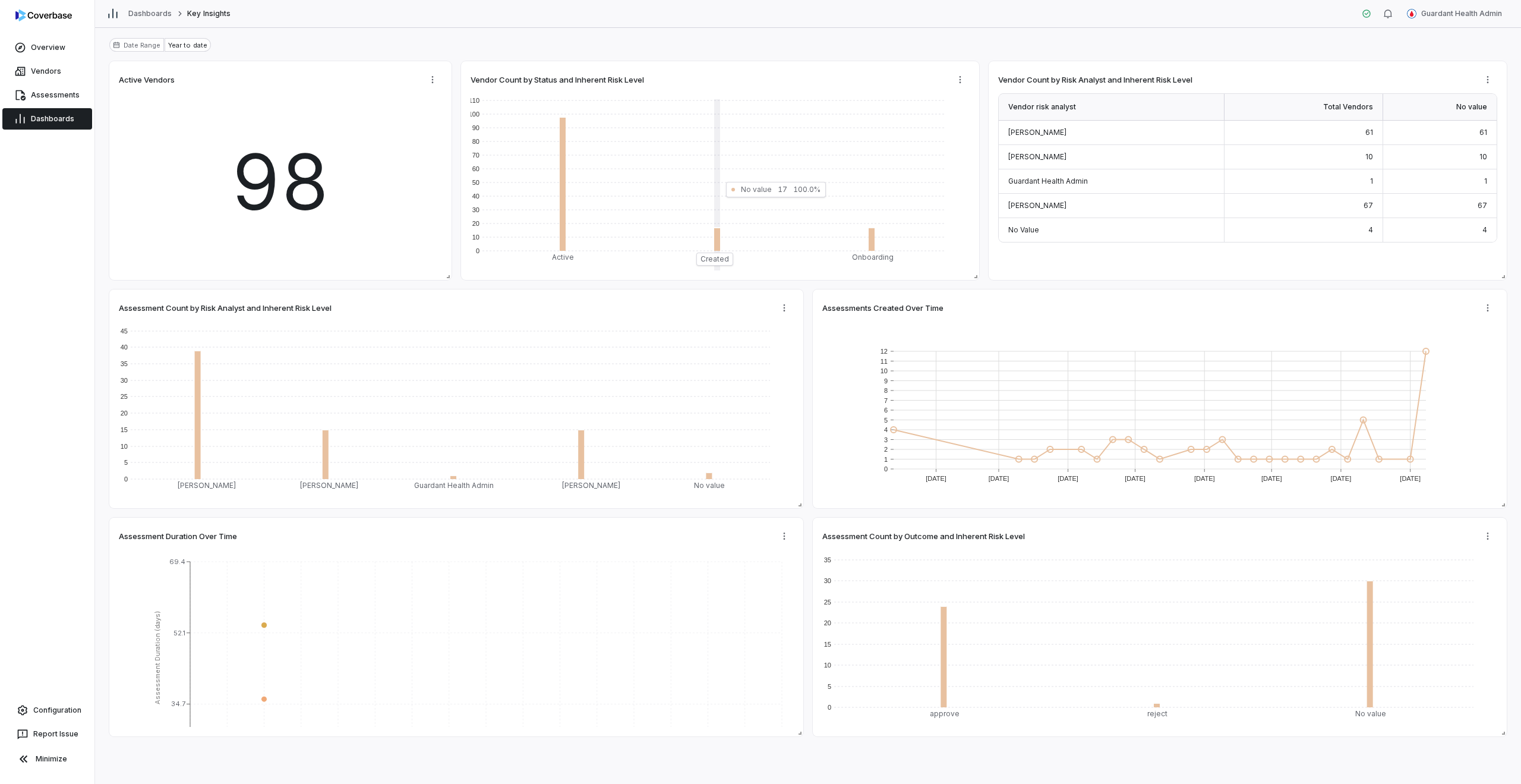
type textarea "*"
click at [659, 56] on div "Date Range Year to date" at bounding box center [808, 49] width 1398 height 23
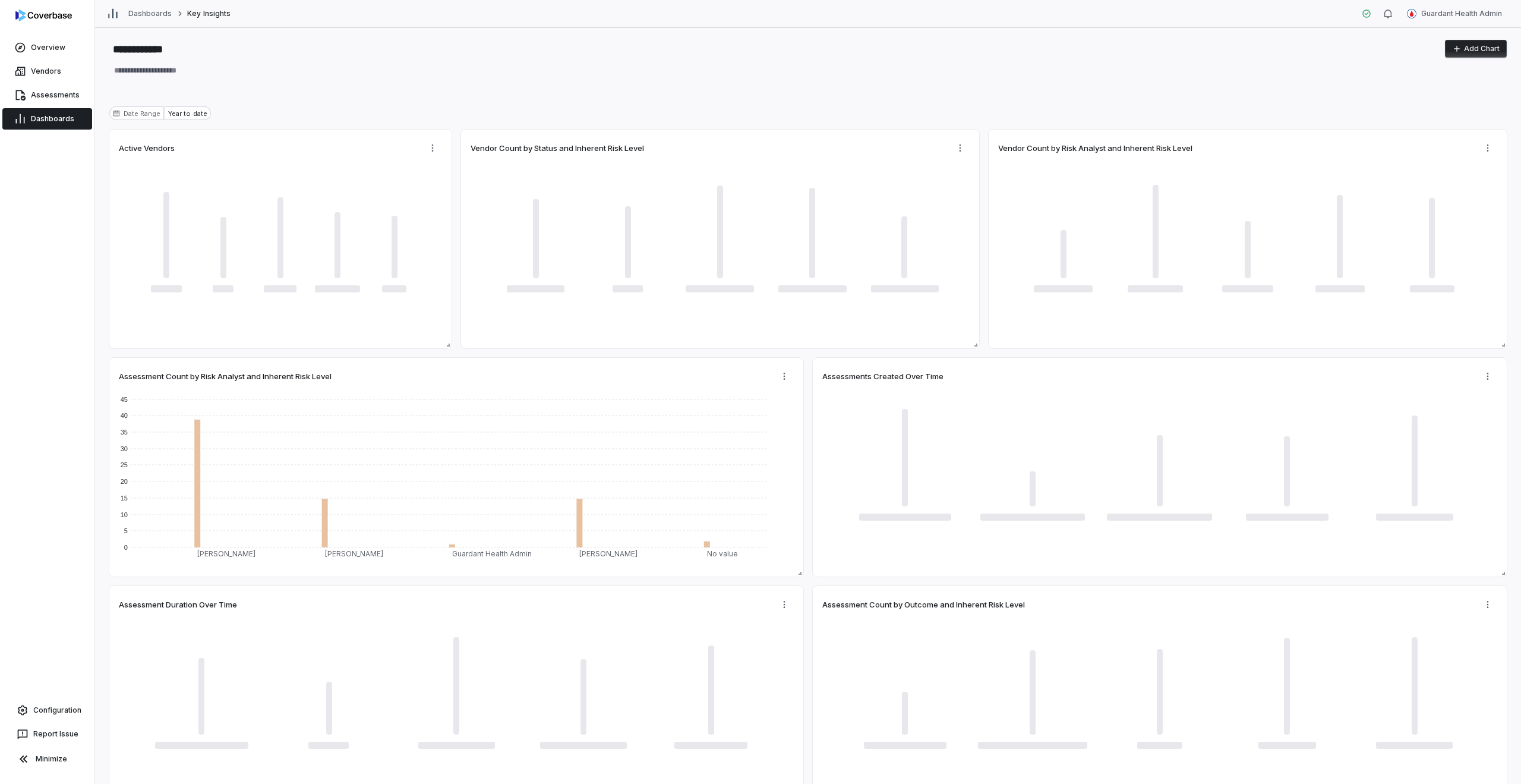
type textarea "*"
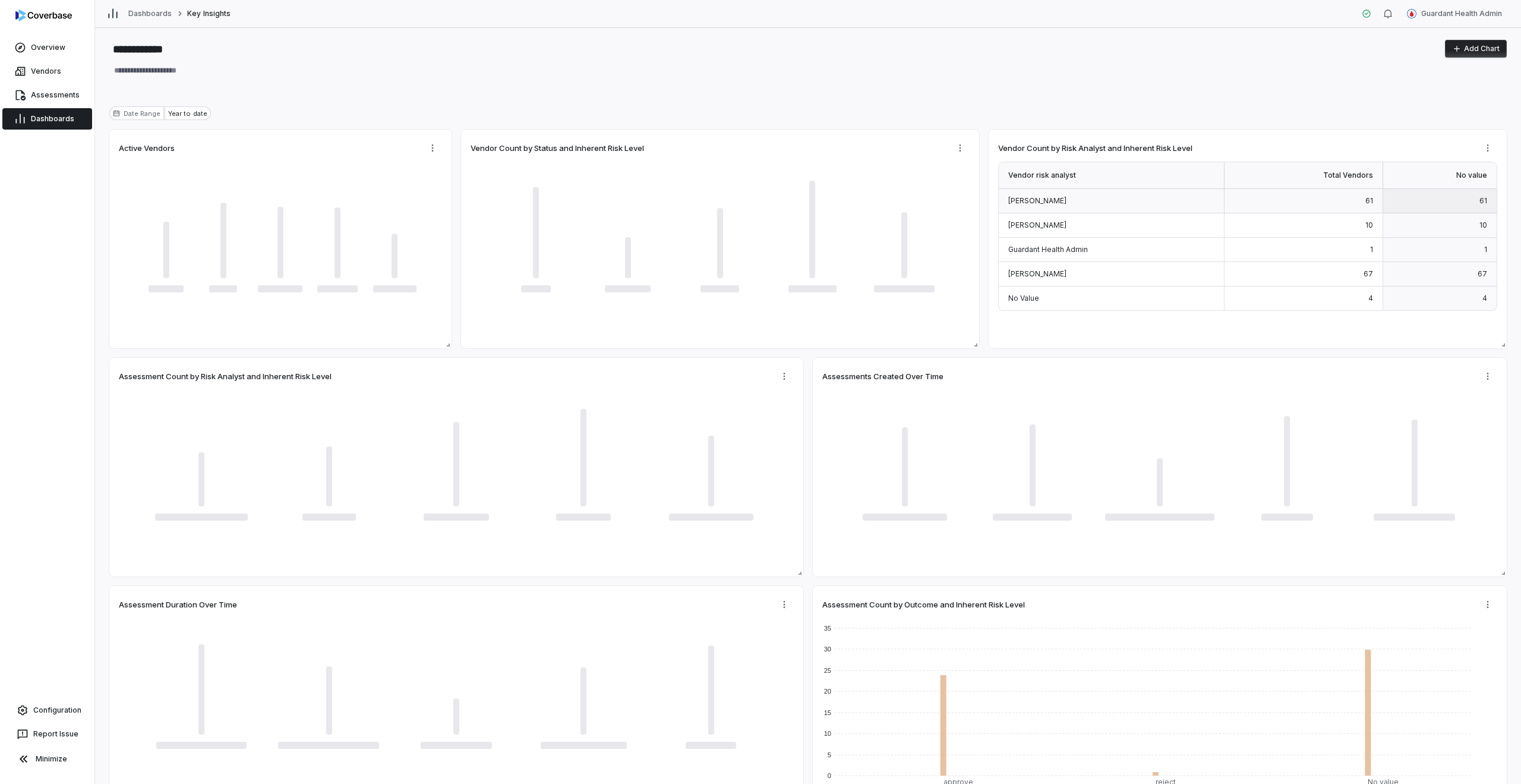
type textarea "*"
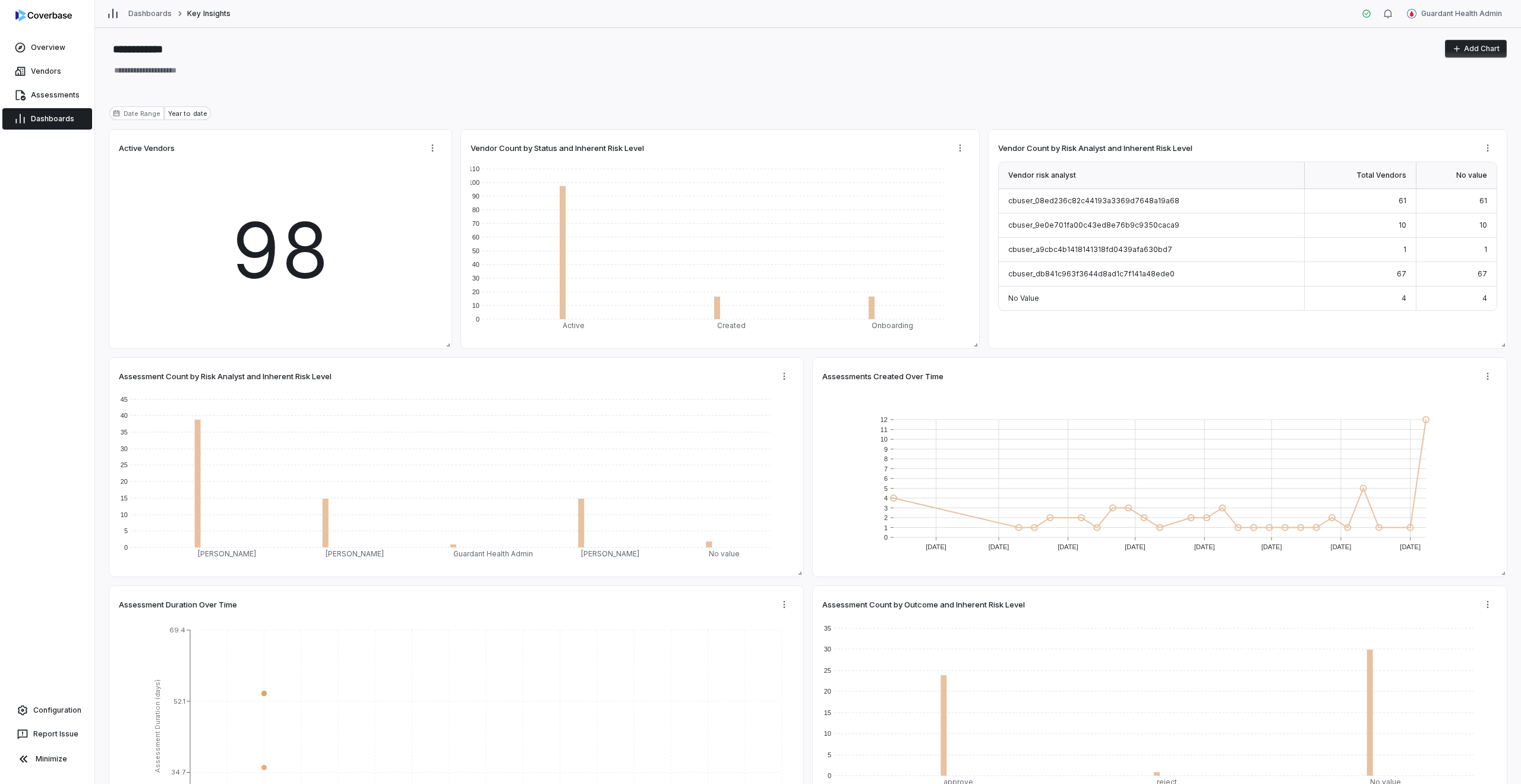
type textarea "*"
